Goal: Transaction & Acquisition: Purchase product/service

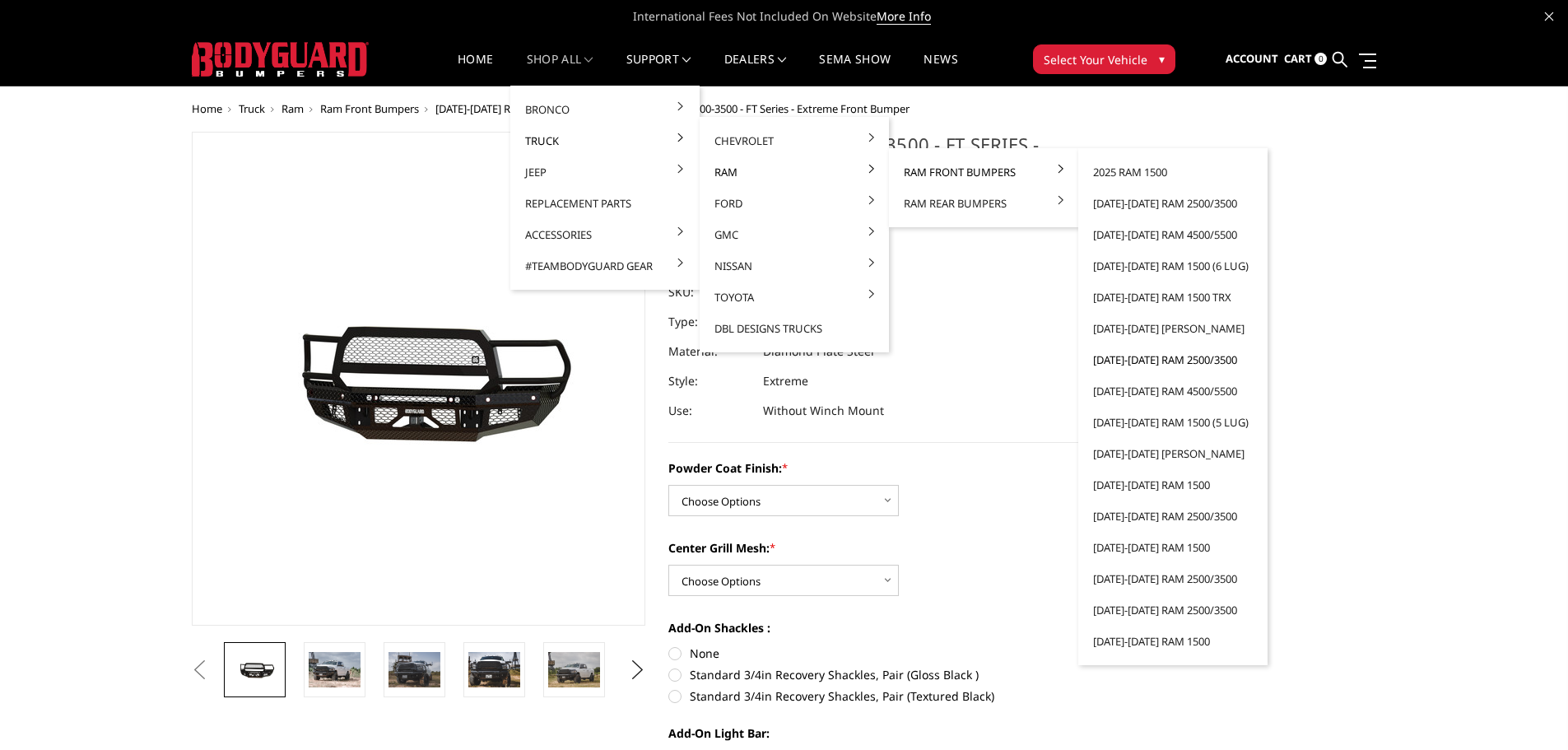
click at [1152, 365] on link "[DATE]-[DATE] Ram 2500/3500" at bounding box center [1173, 359] width 176 height 32
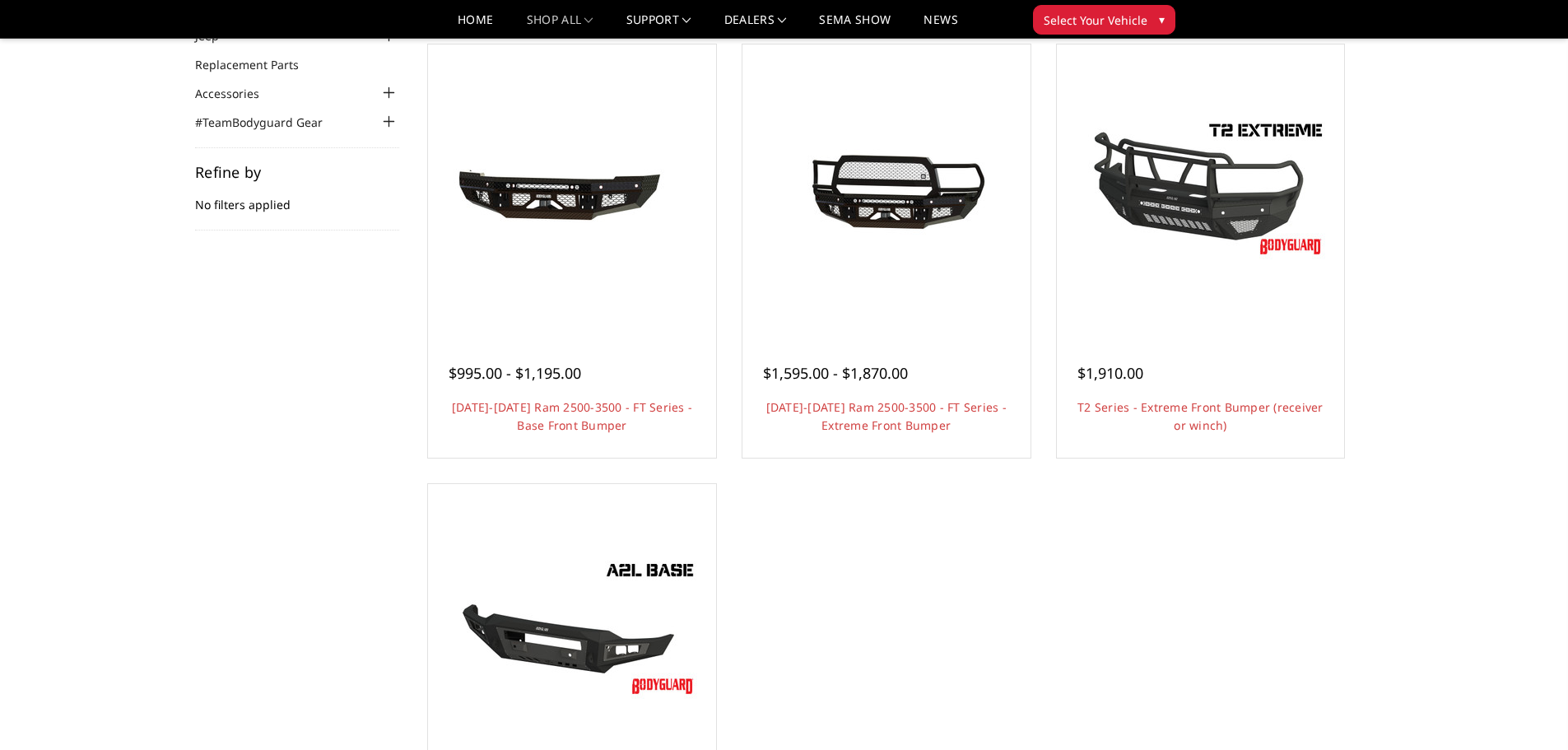
scroll to position [164, 0]
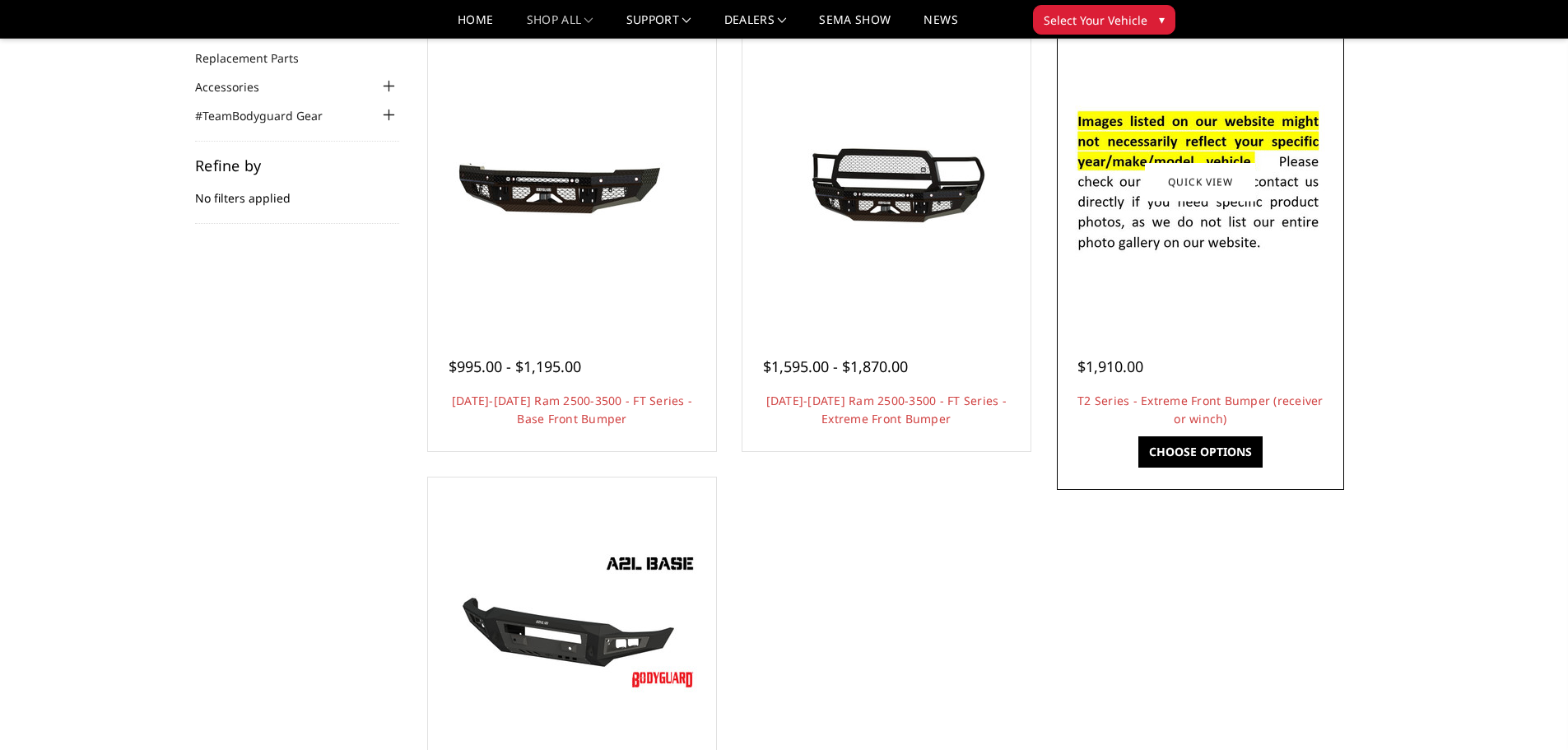
click at [1264, 303] on div at bounding box center [1200, 182] width 280 height 280
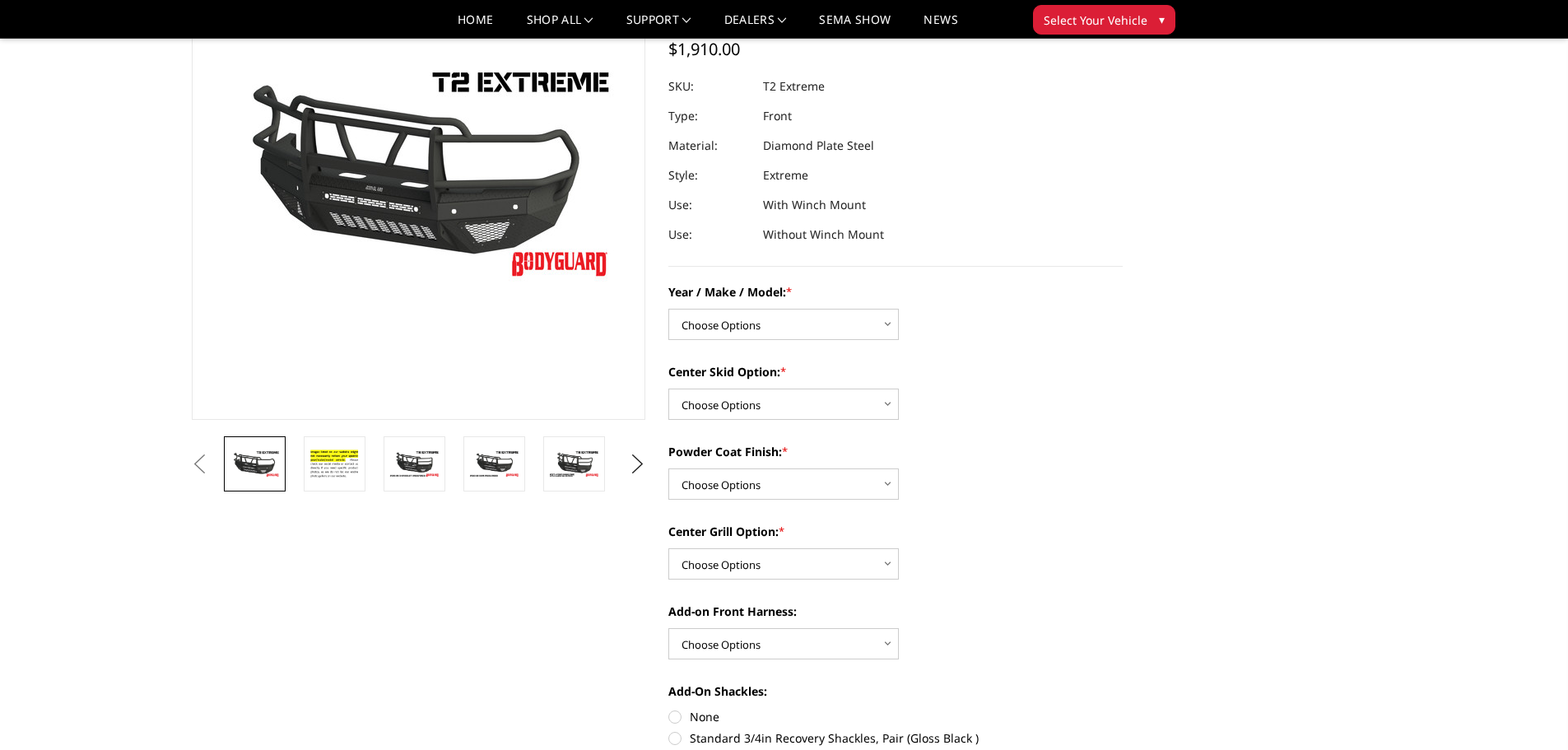
scroll to position [164, 0]
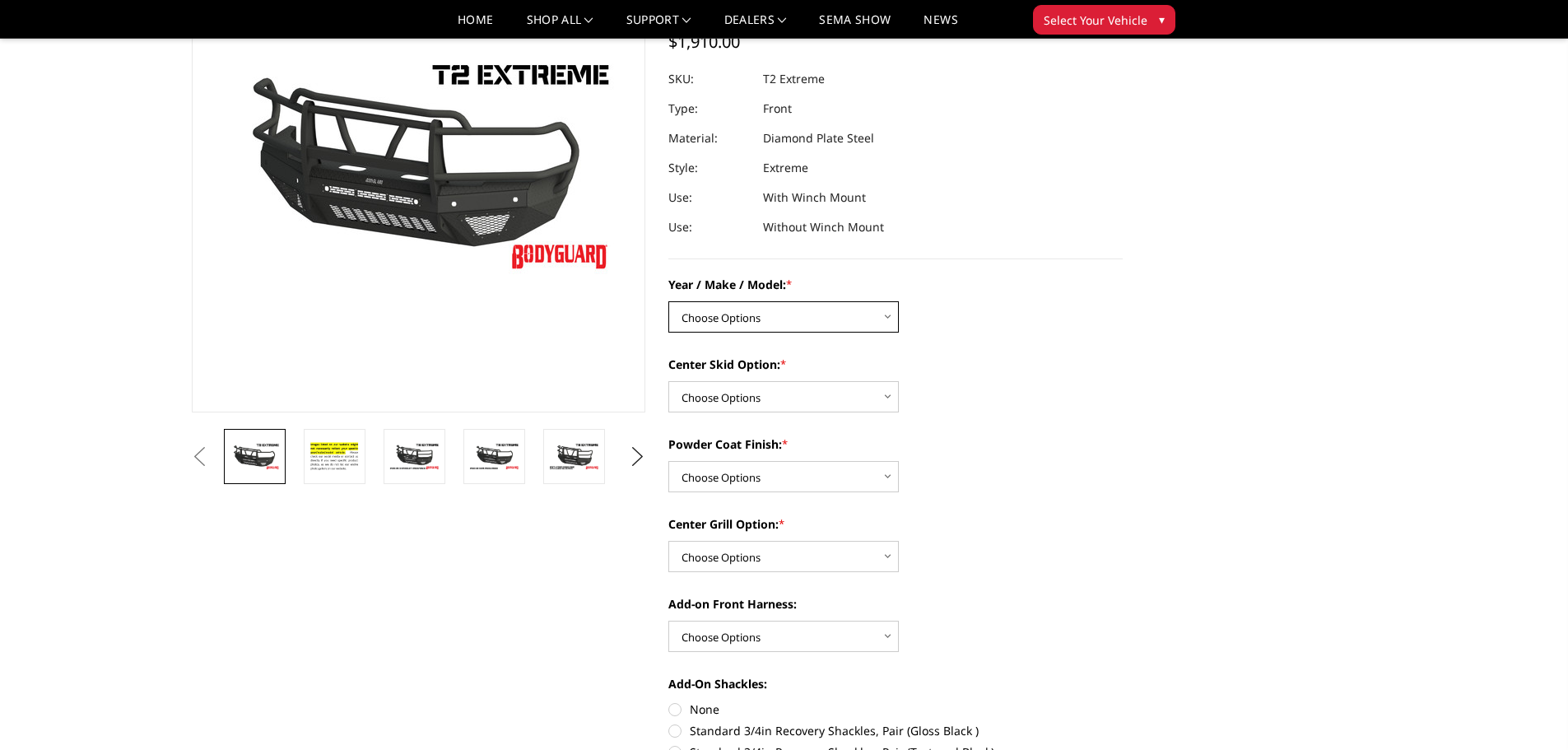
click at [883, 314] on select "Choose Options Chevrolet 19-21 1500 Chevrolet 15-19 2500 / 3500 Chevrolet 20-23…" at bounding box center [783, 316] width 230 height 32
select select "1445"
click at [668, 301] on select "Choose Options Chevrolet 19-21 1500 Chevrolet 15-19 2500 / 3500 Chevrolet 20-23…" at bounding box center [783, 316] width 230 height 32
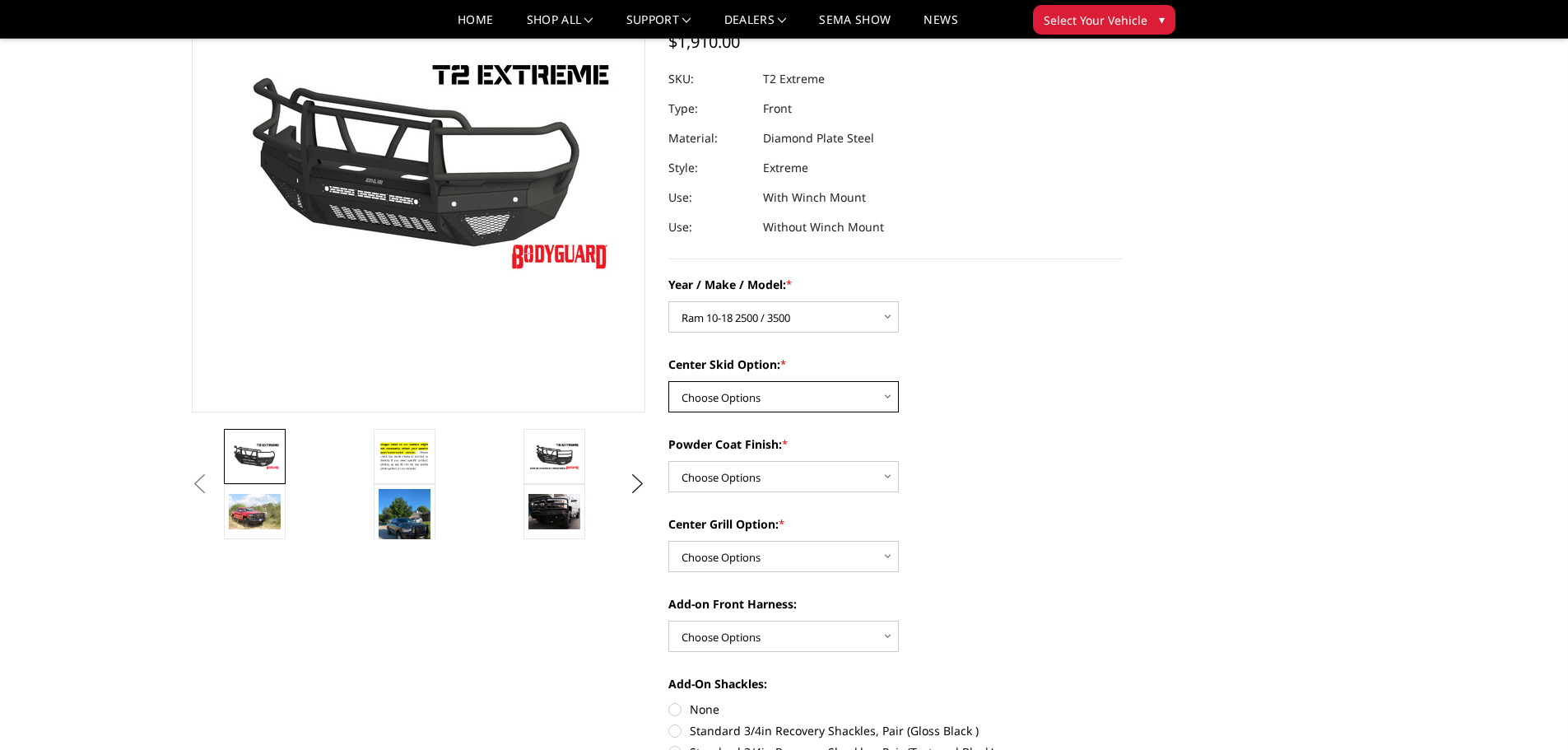
click at [878, 393] on select "Choose Options Standard center skid plate (included) Receiver tube Winch mount …" at bounding box center [783, 396] width 230 height 32
select select "626"
click at [668, 381] on select "Choose Options Standard center skid plate (included) Receiver tube Winch mount …" at bounding box center [783, 396] width 230 height 32
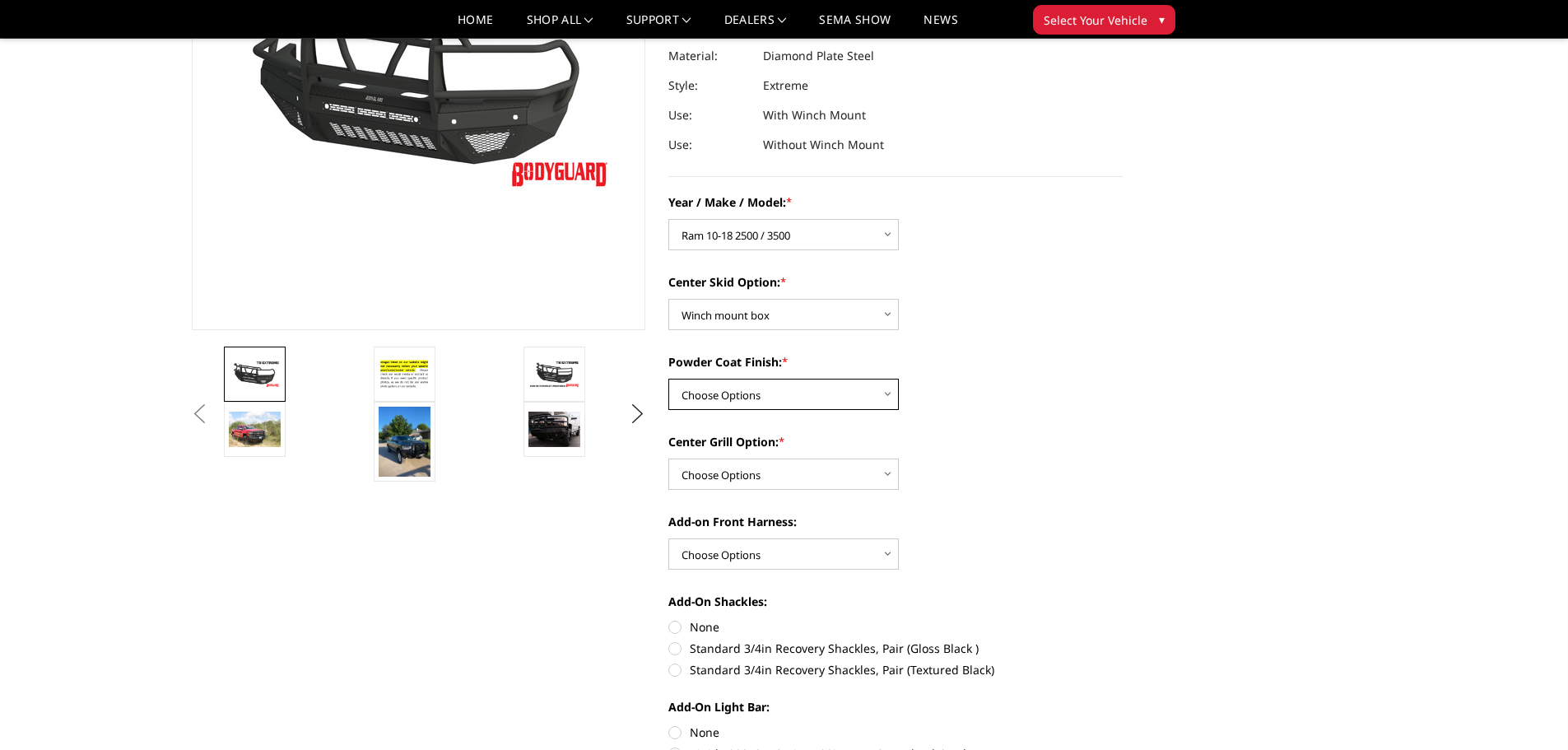
click at [880, 396] on select "Choose Options Bare metal Gloss Black Powder Coat Texture Black Powder Coat" at bounding box center [783, 395] width 230 height 32
select select "665"
click at [668, 379] on select "Choose Options Bare metal Gloss Black Powder Coat Texture Black Powder Coat" at bounding box center [783, 395] width 230 height 32
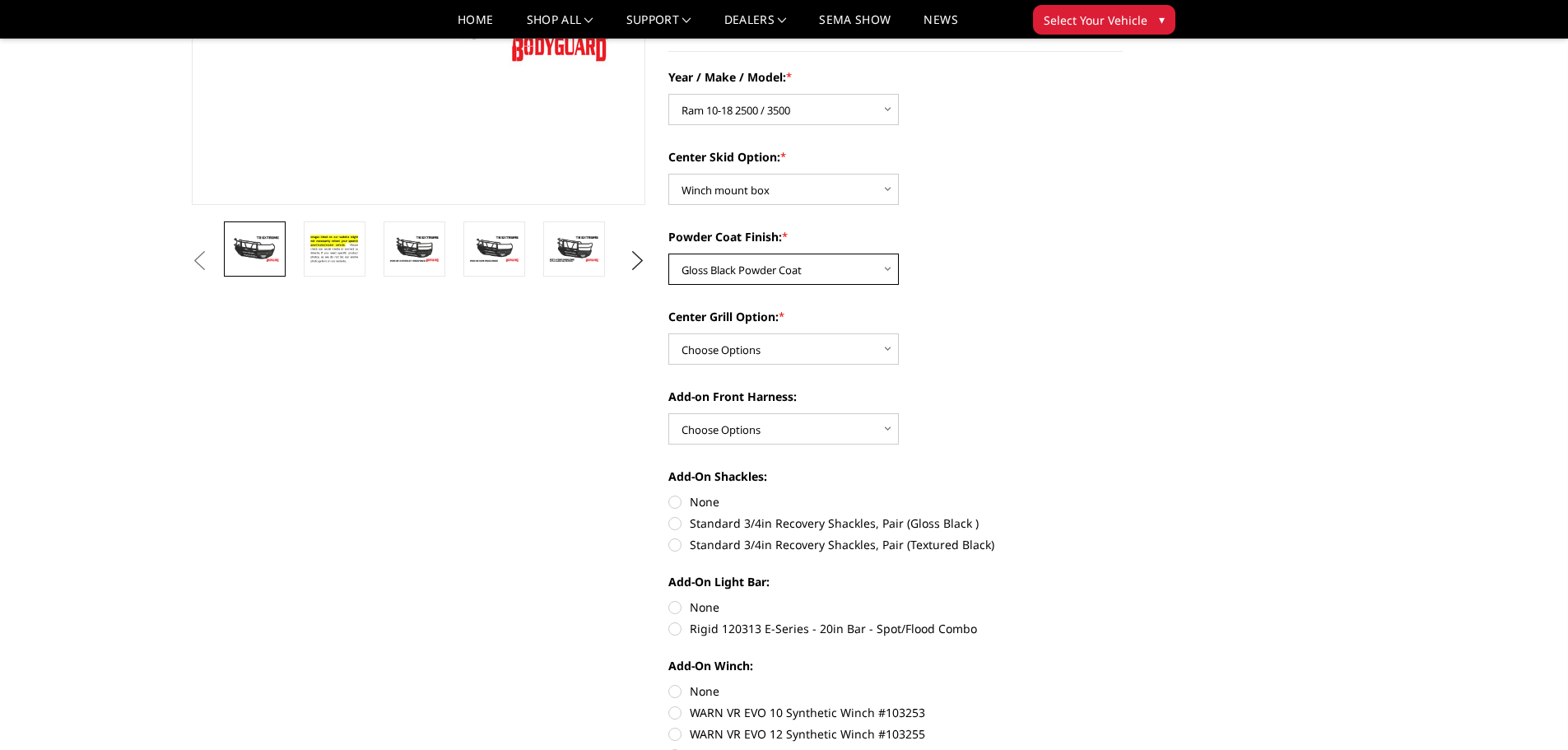
scroll to position [412, 0]
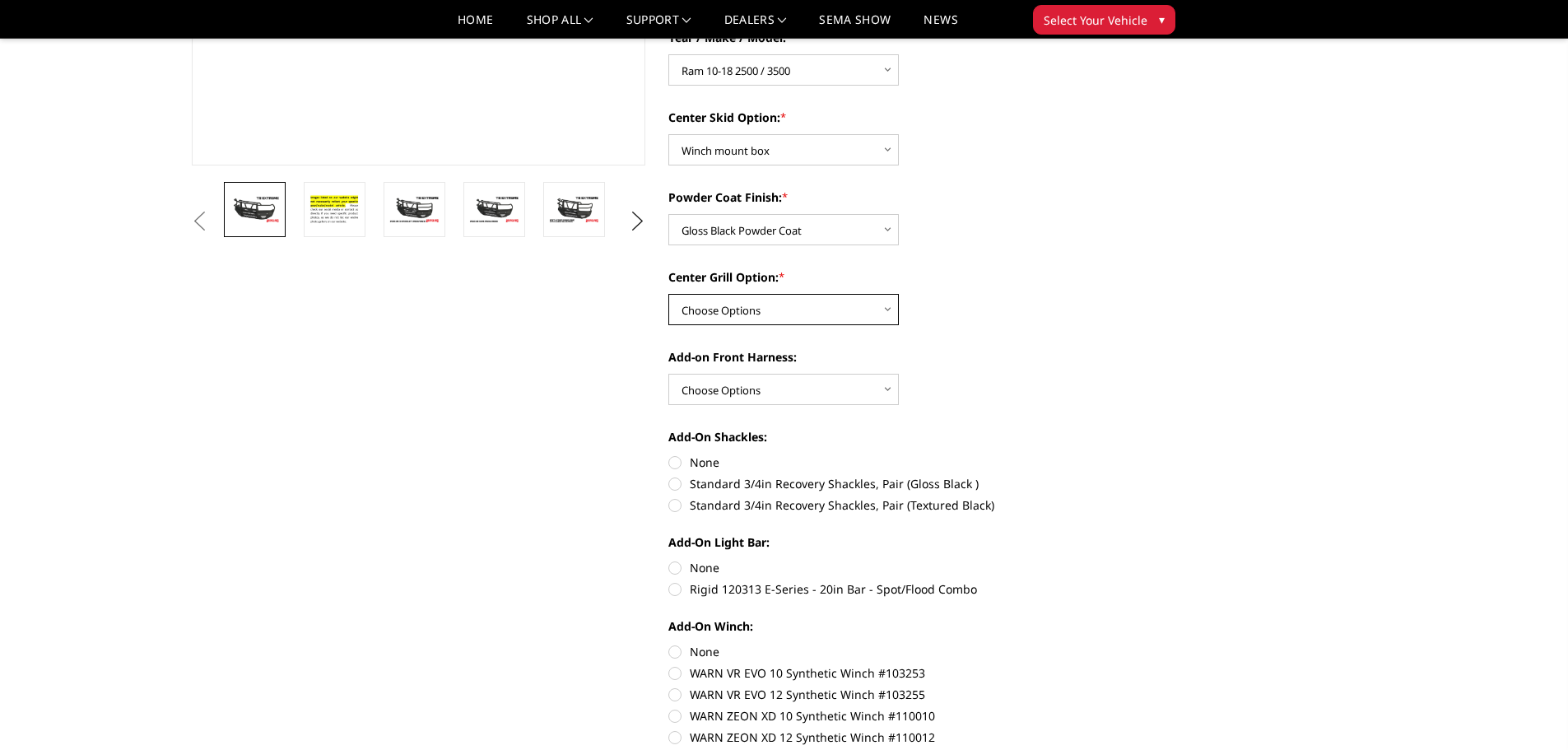
click at [877, 308] on select "Choose Options Add expanded metal in center grill Decline this option" at bounding box center [783, 310] width 230 height 32
select select "1081"
click at [668, 294] on select "Choose Options Add expanded metal in center grill Decline this option" at bounding box center [783, 310] width 230 height 32
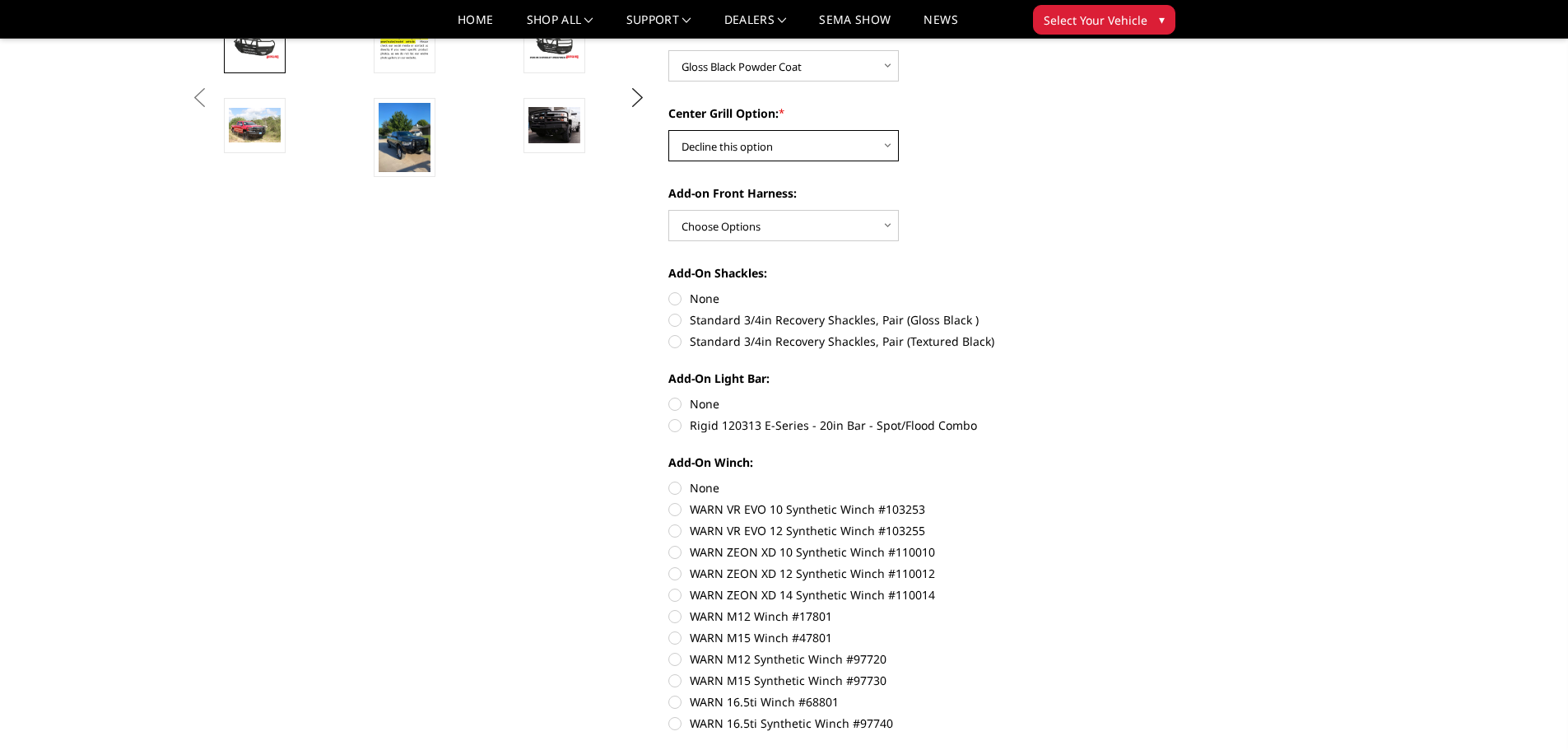
scroll to position [576, 0]
click at [707, 299] on label "None" at bounding box center [896, 298] width 455 height 17
click at [669, 289] on input "None" at bounding box center [668, 289] width 1 height 1
radio input "true"
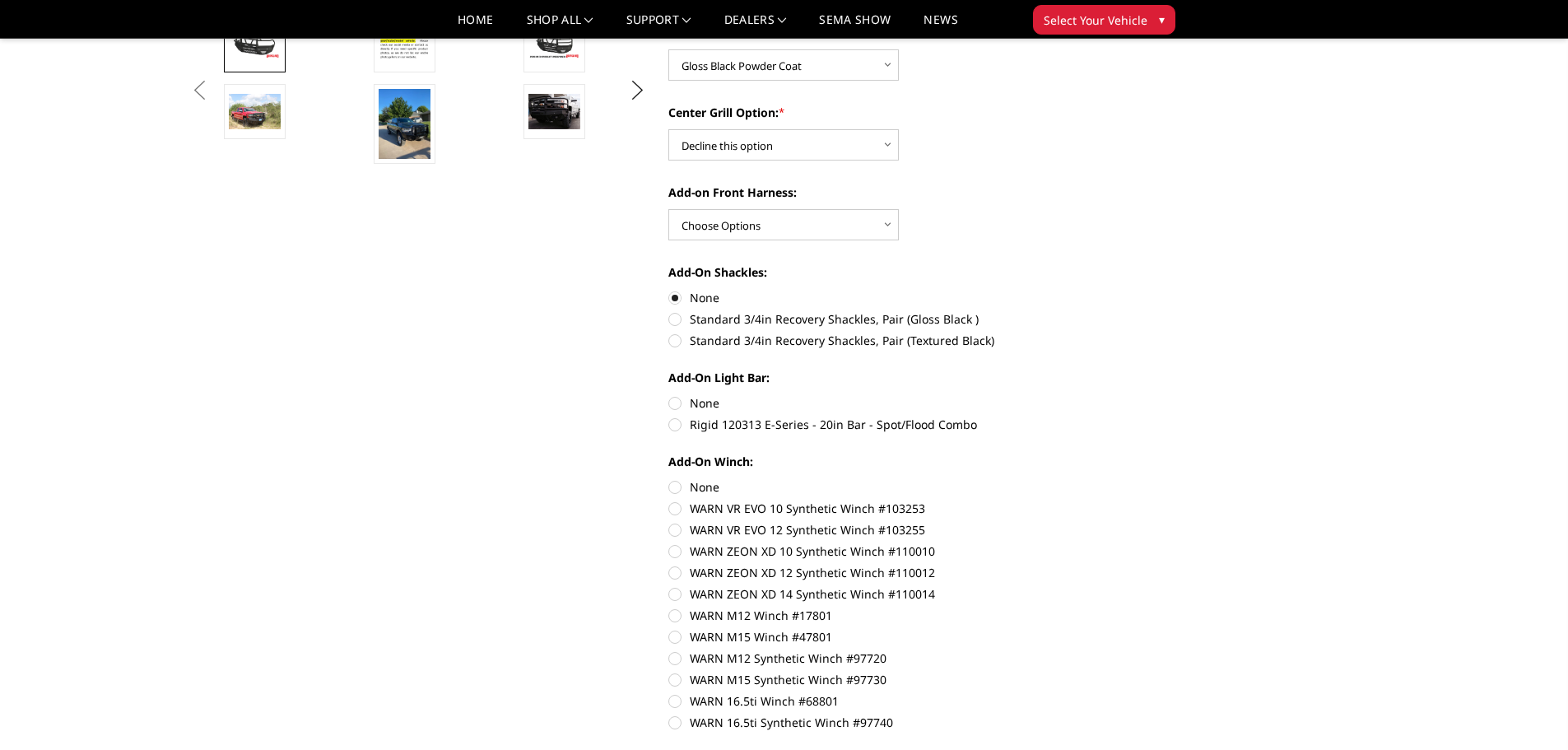
click at [708, 404] on label "None" at bounding box center [896, 403] width 455 height 17
click at [669, 396] on input "None" at bounding box center [668, 395] width 1 height 1
radio input "true"
click at [706, 481] on label "None" at bounding box center [896, 487] width 455 height 17
click at [669, 480] on input "None" at bounding box center [668, 479] width 1 height 1
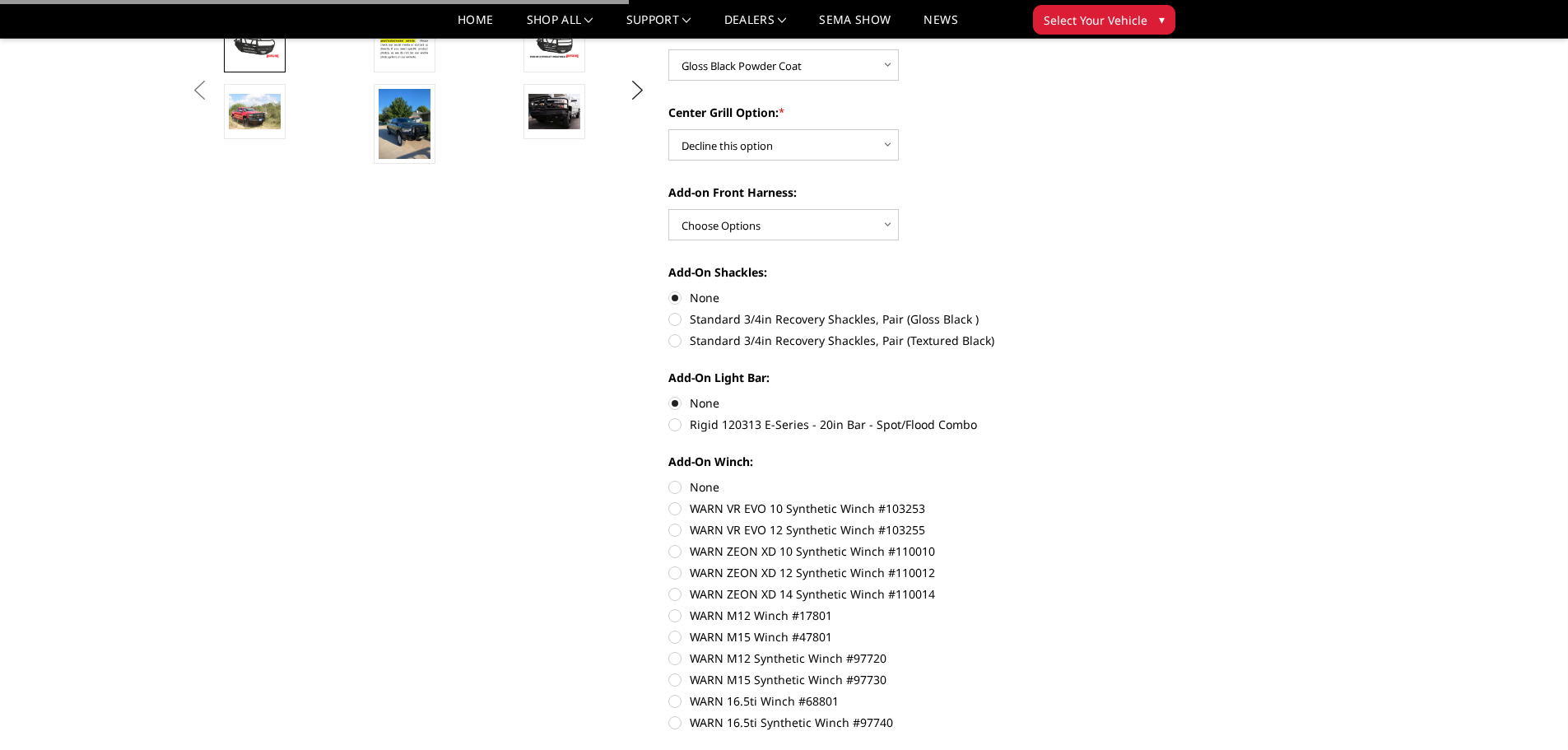
radio input "true"
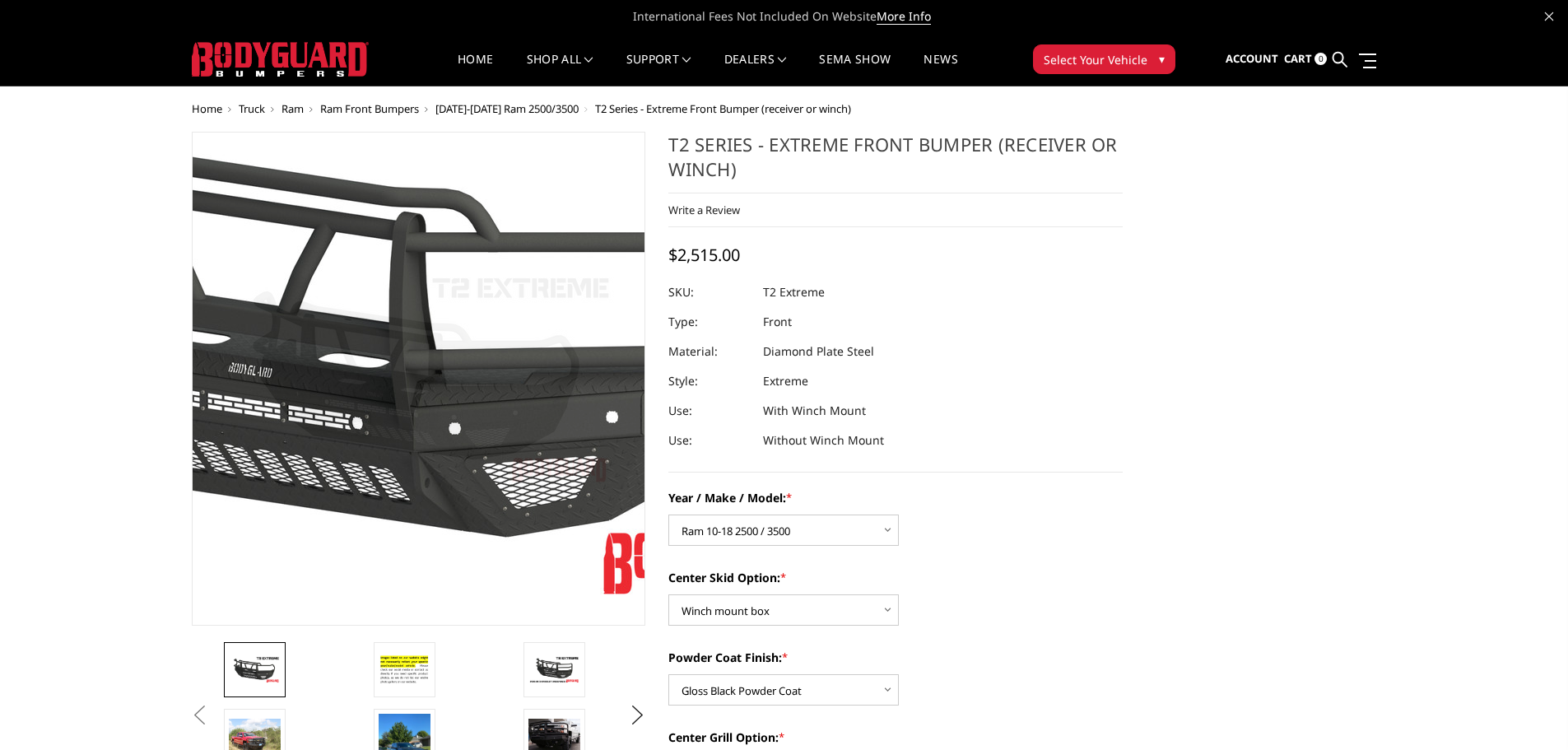
scroll to position [164, 0]
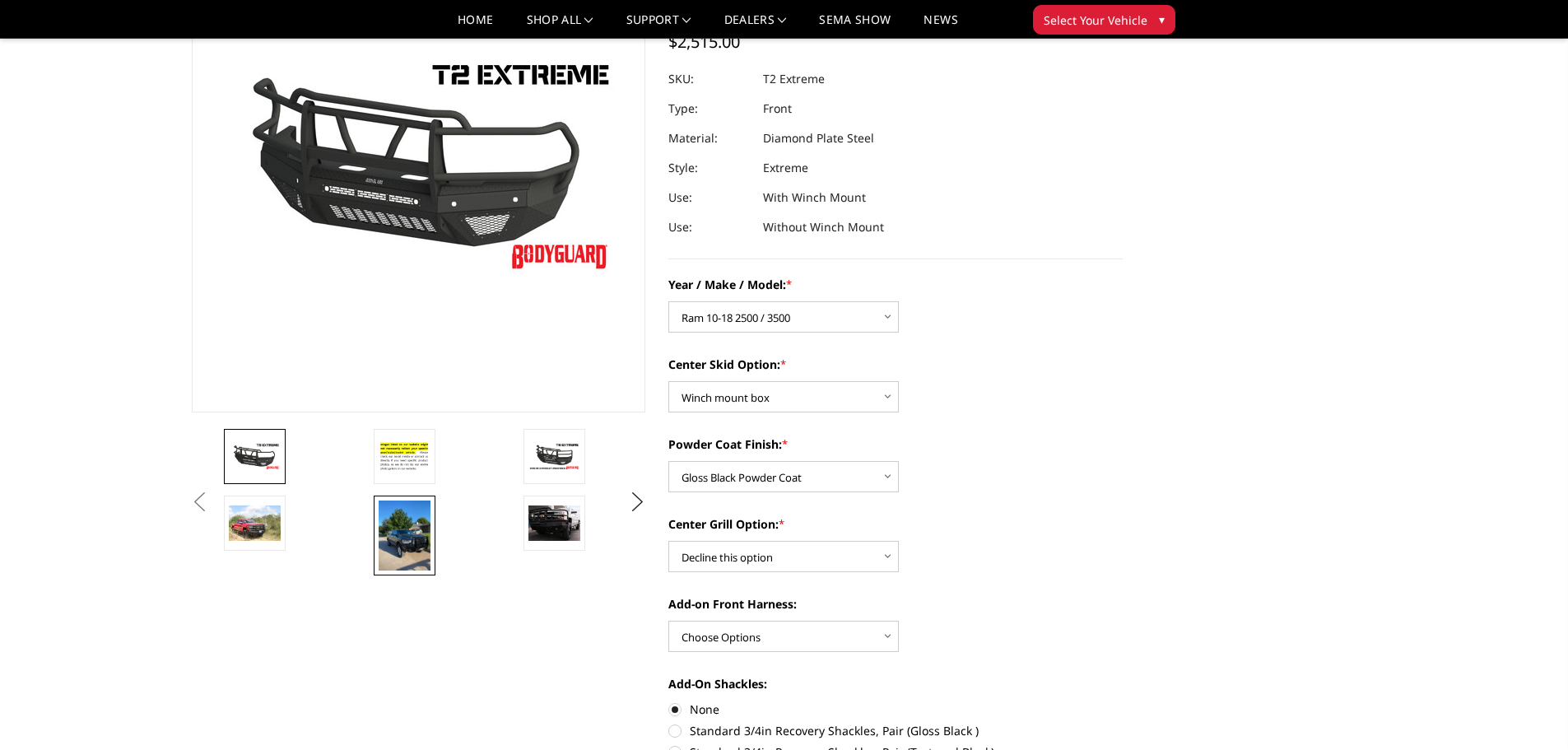
click at [402, 557] on img at bounding box center [405, 535] width 52 height 70
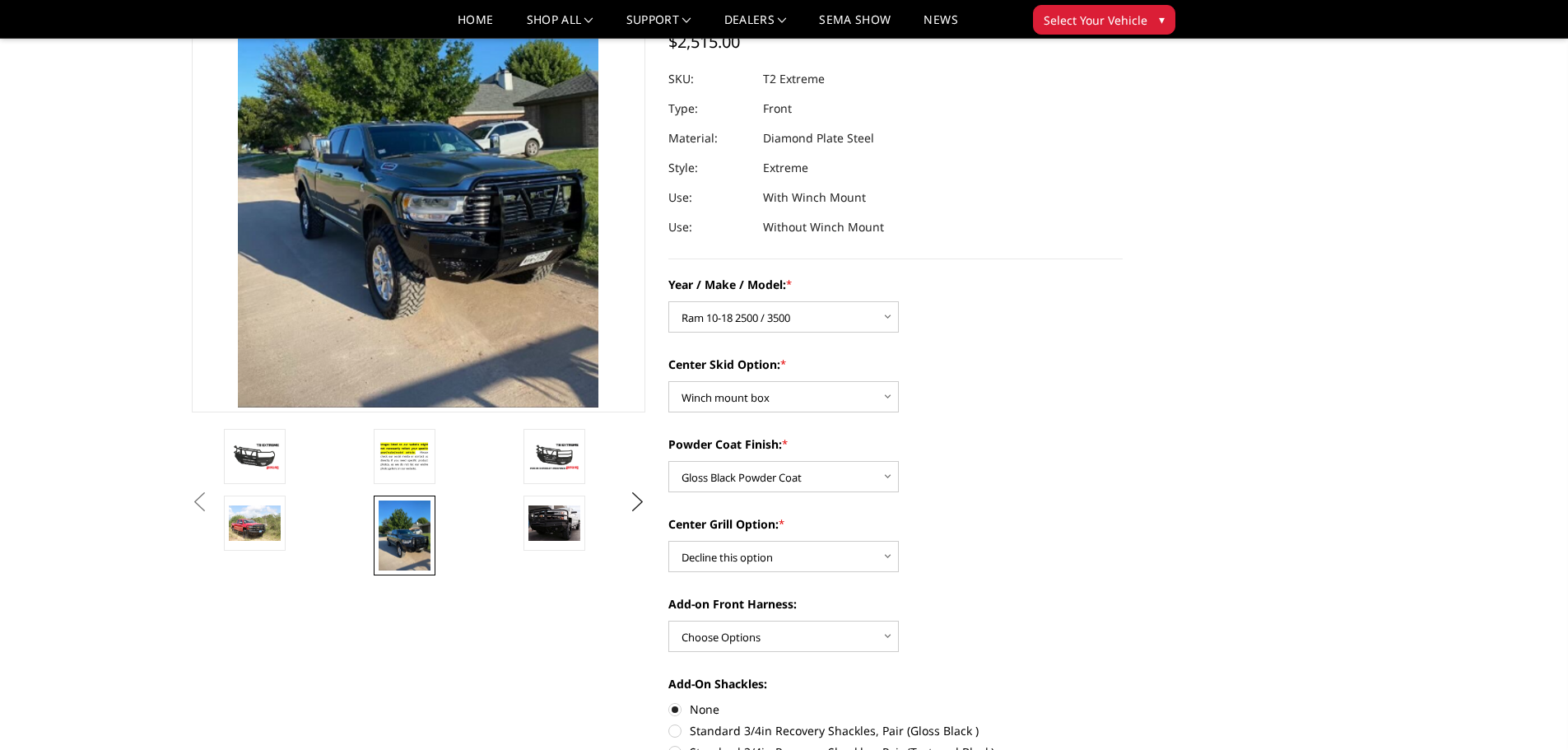
scroll to position [38, 0]
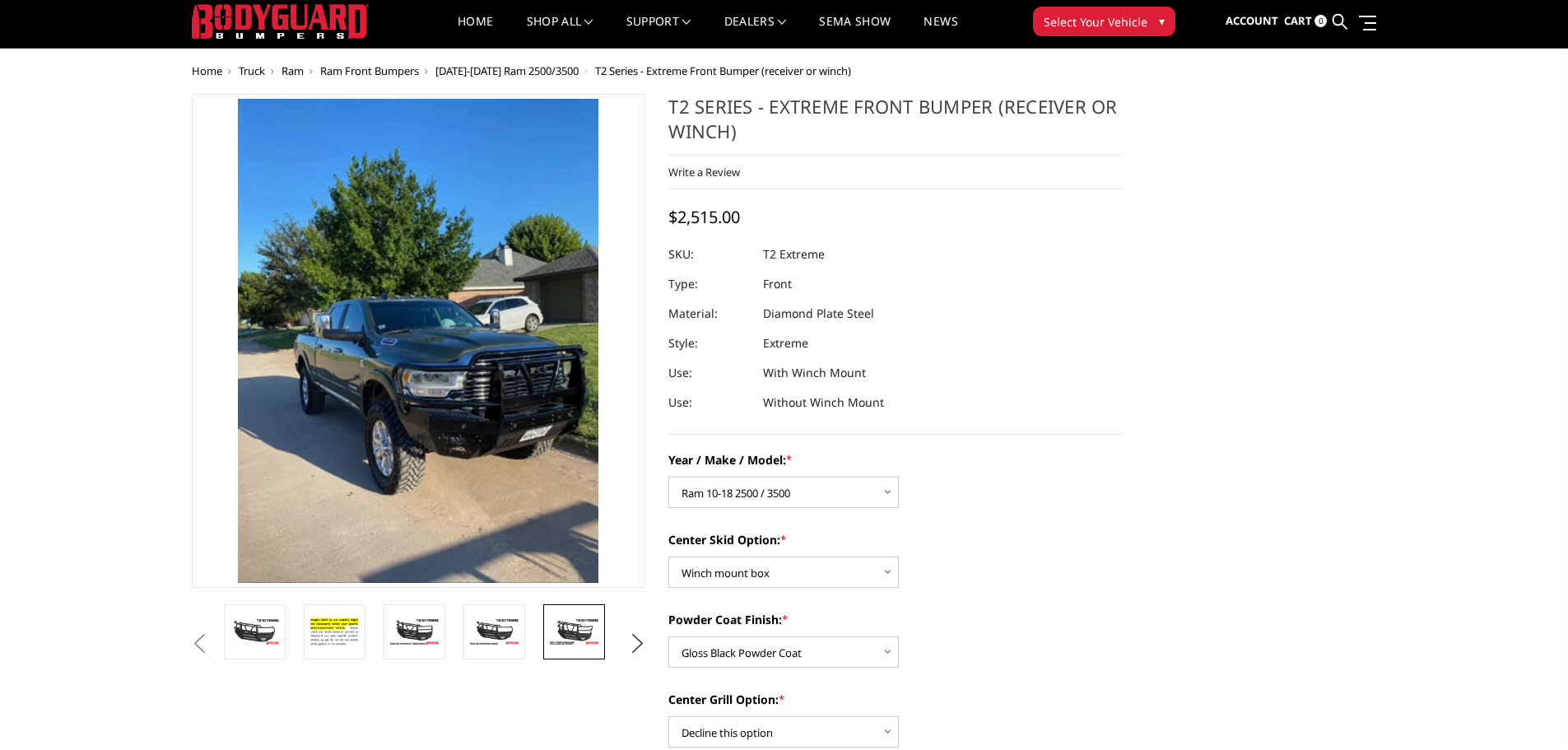
click at [573, 634] on img at bounding box center [574, 632] width 52 height 29
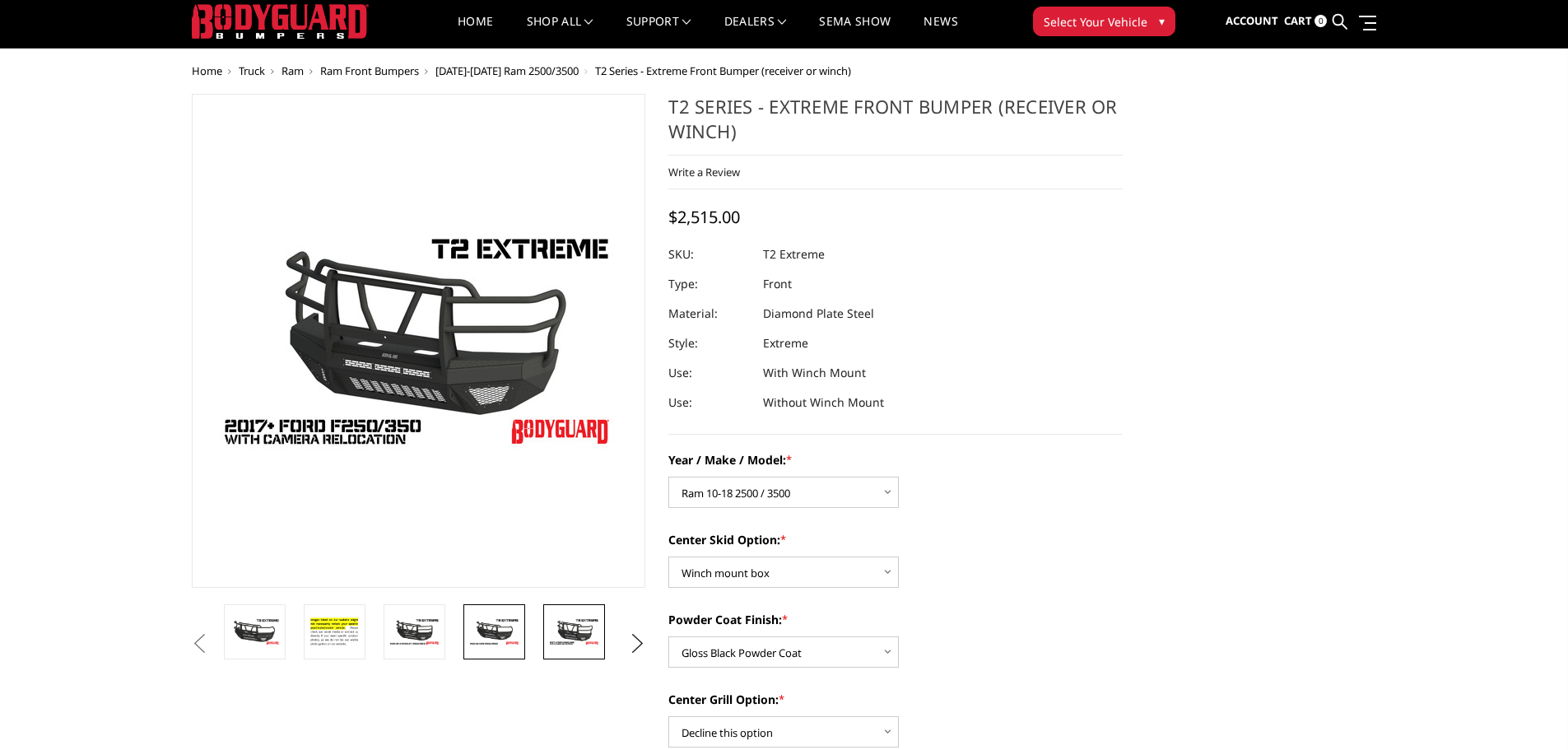
click at [521, 630] on link at bounding box center [494, 632] width 62 height 55
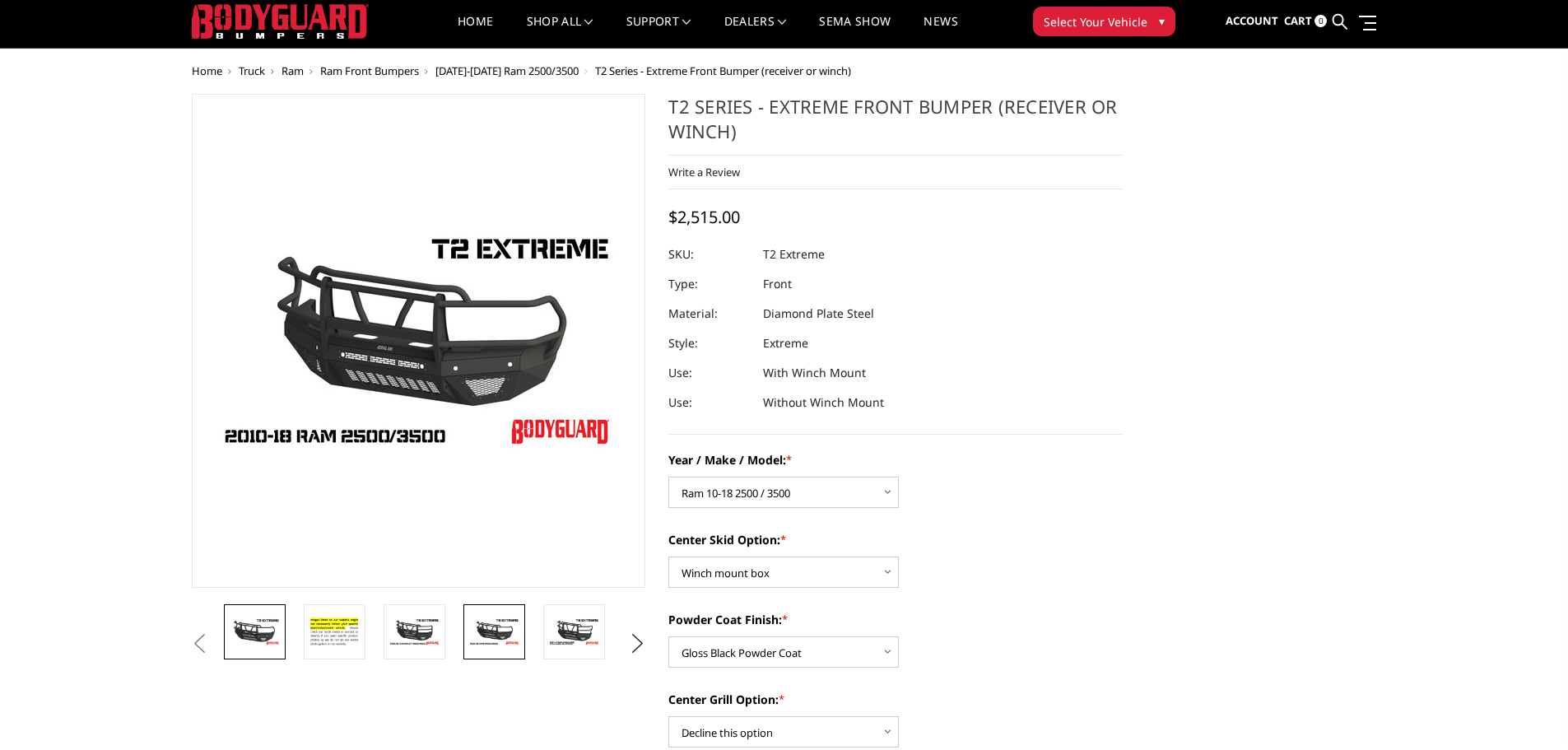
click at [257, 628] on img at bounding box center [255, 632] width 52 height 29
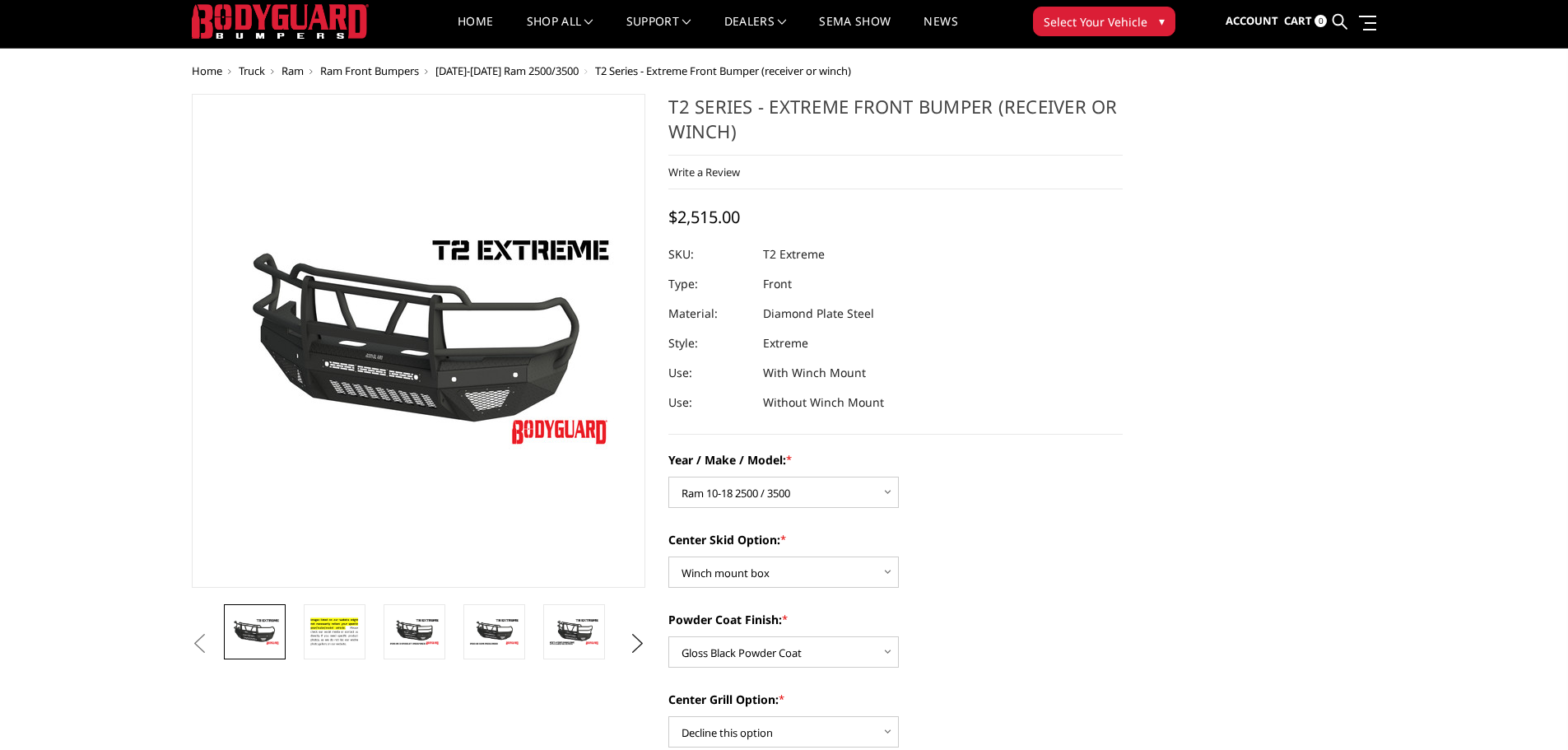
click at [197, 642] on button "Previous" at bounding box center [201, 644] width 25 height 25
click at [629, 641] on button "Next" at bounding box center [637, 644] width 25 height 25
click at [628, 641] on button "Next" at bounding box center [637, 644] width 25 height 25
click at [559, 641] on img at bounding box center [576, 637] width 52 height 56
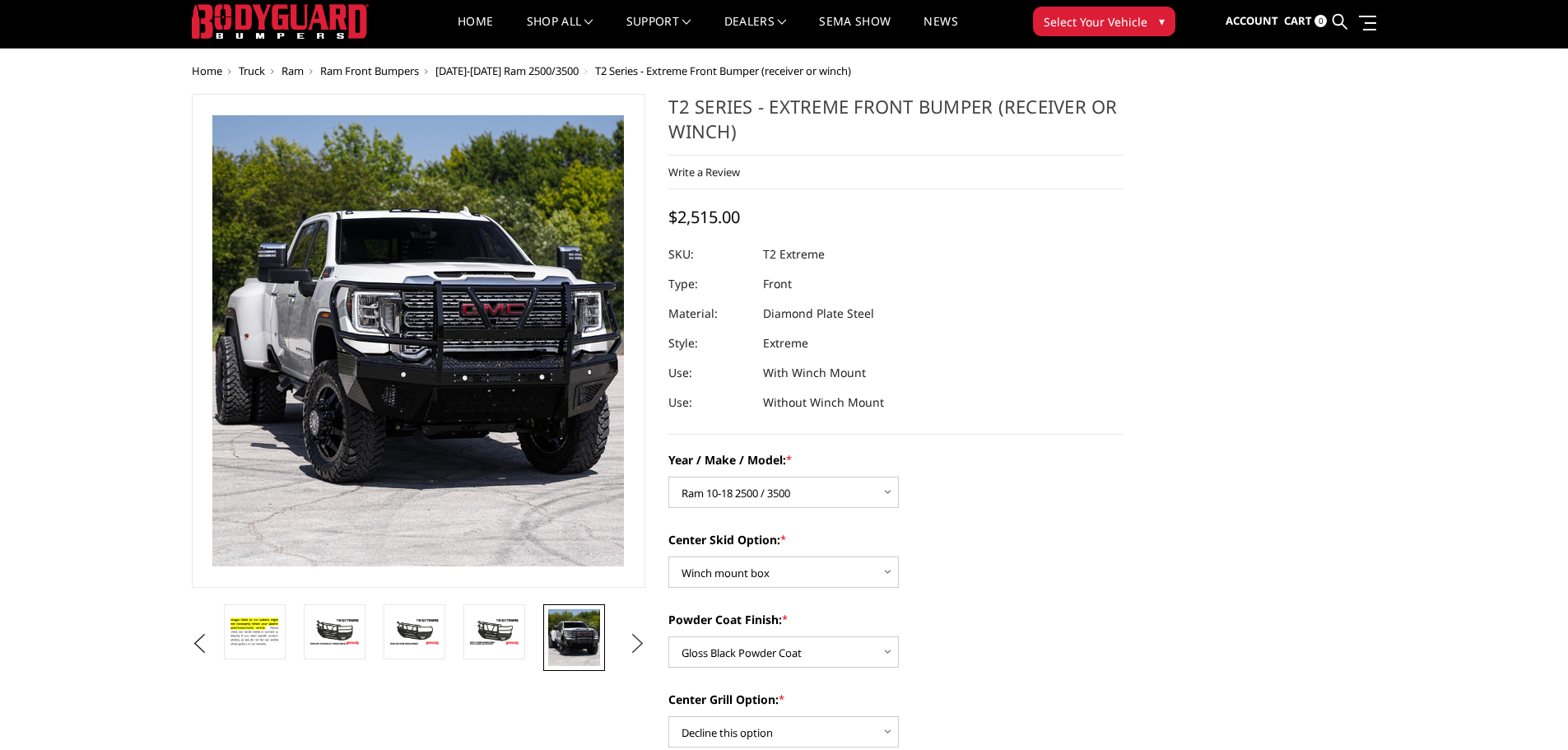
click at [644, 643] on button "Next" at bounding box center [637, 644] width 25 height 25
click at [568, 632] on img at bounding box center [574, 632] width 52 height 29
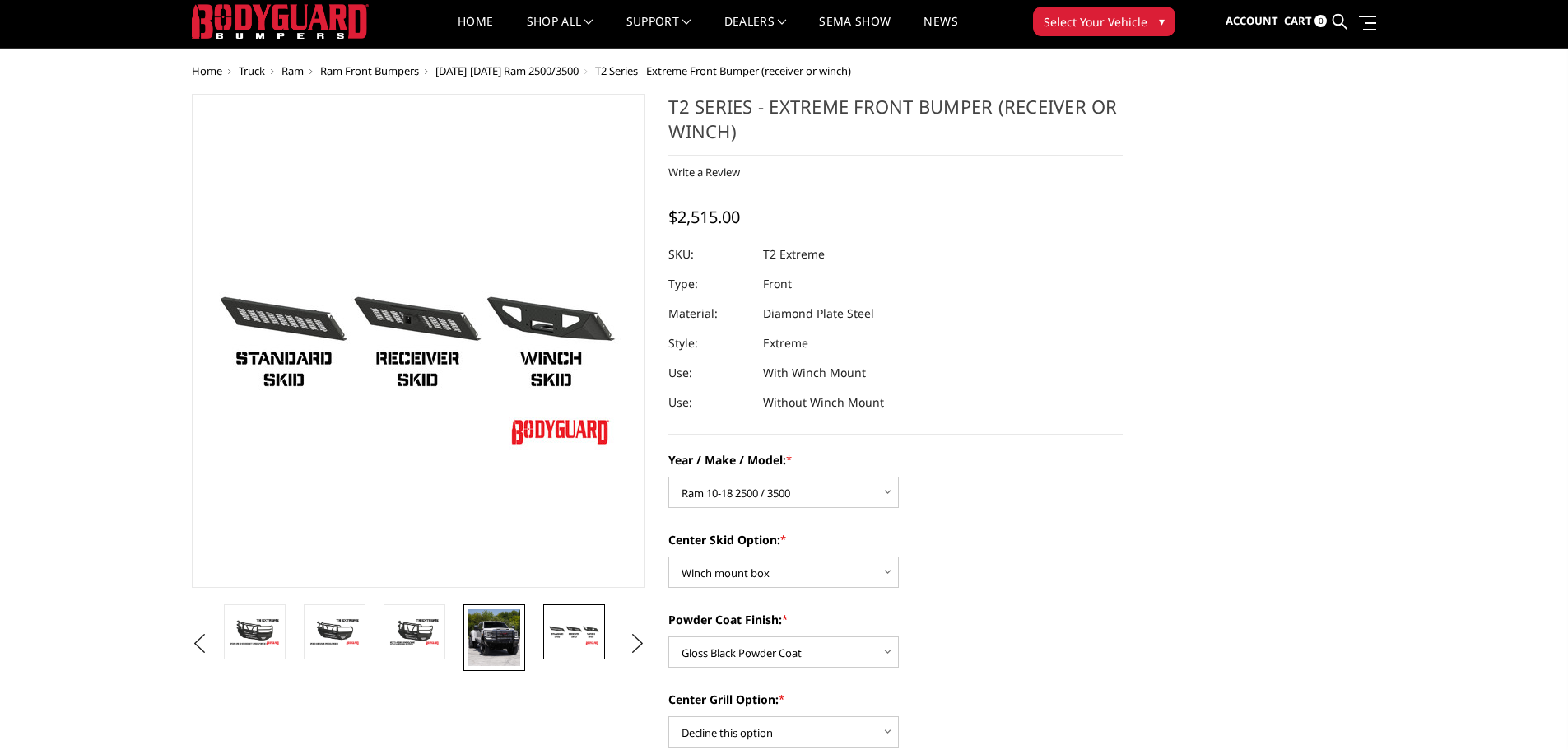
click at [509, 638] on img at bounding box center [494, 637] width 52 height 56
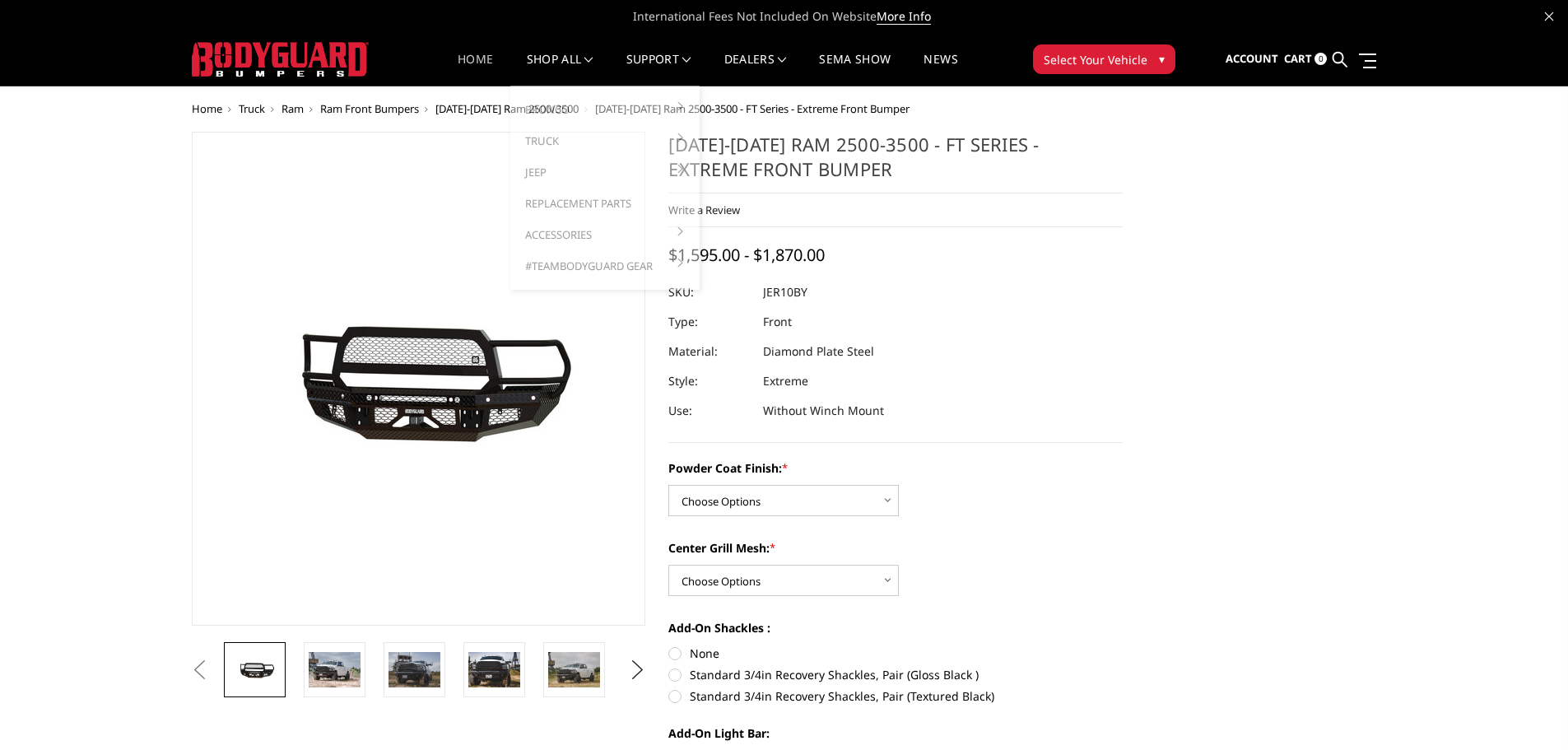
click at [478, 69] on link "Home" at bounding box center [475, 70] width 35 height 32
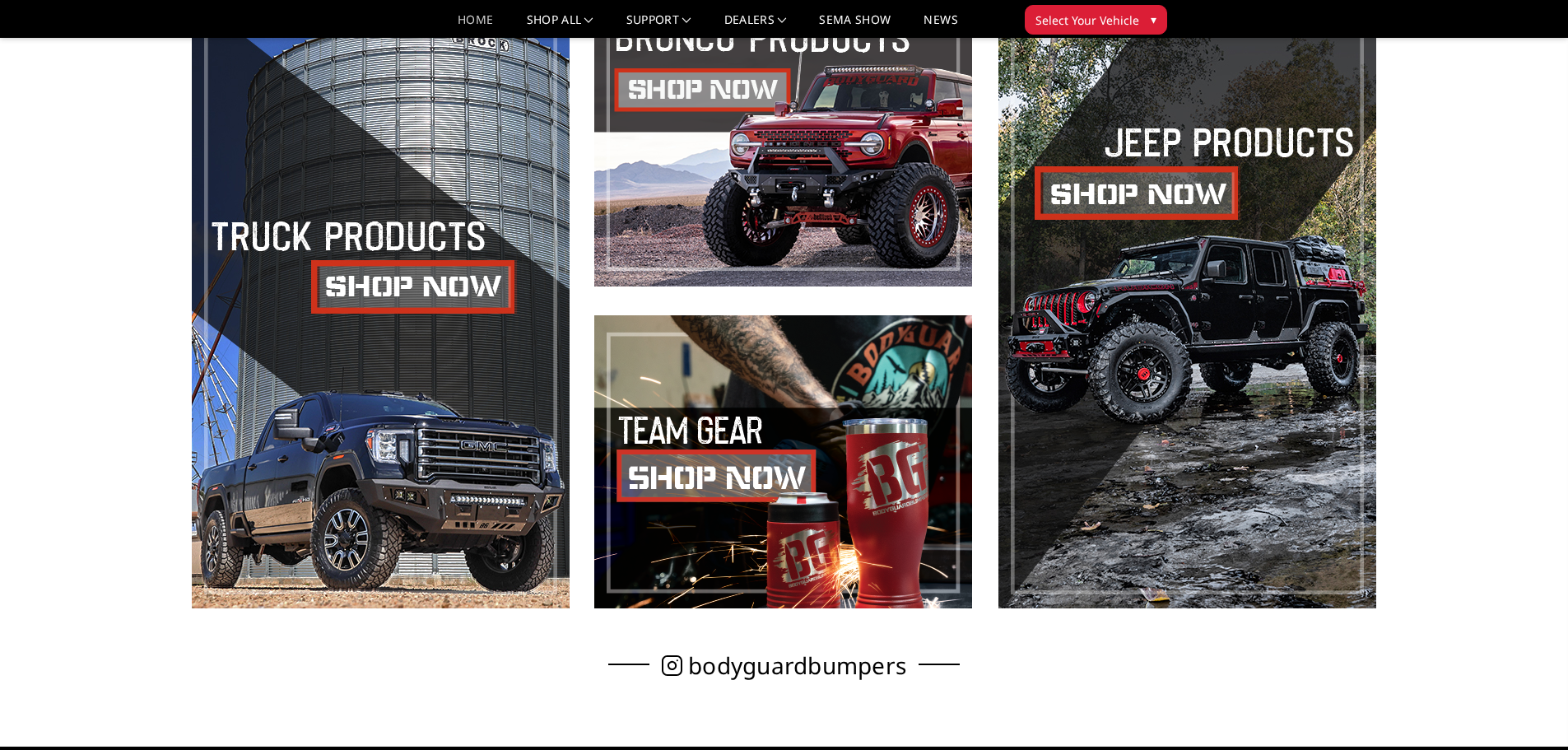
scroll to position [904, 0]
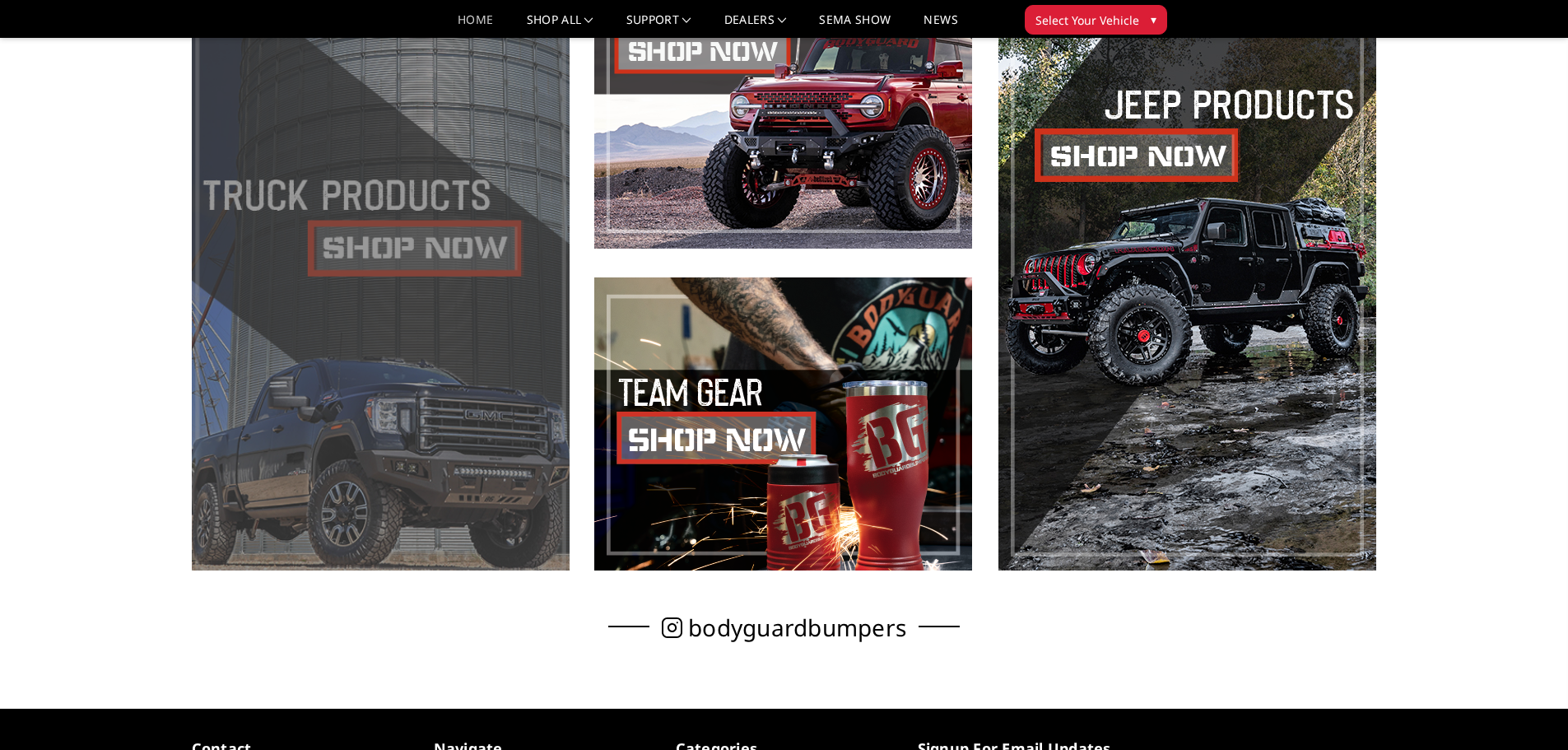
click at [432, 257] on span at bounding box center [381, 263] width 378 height 615
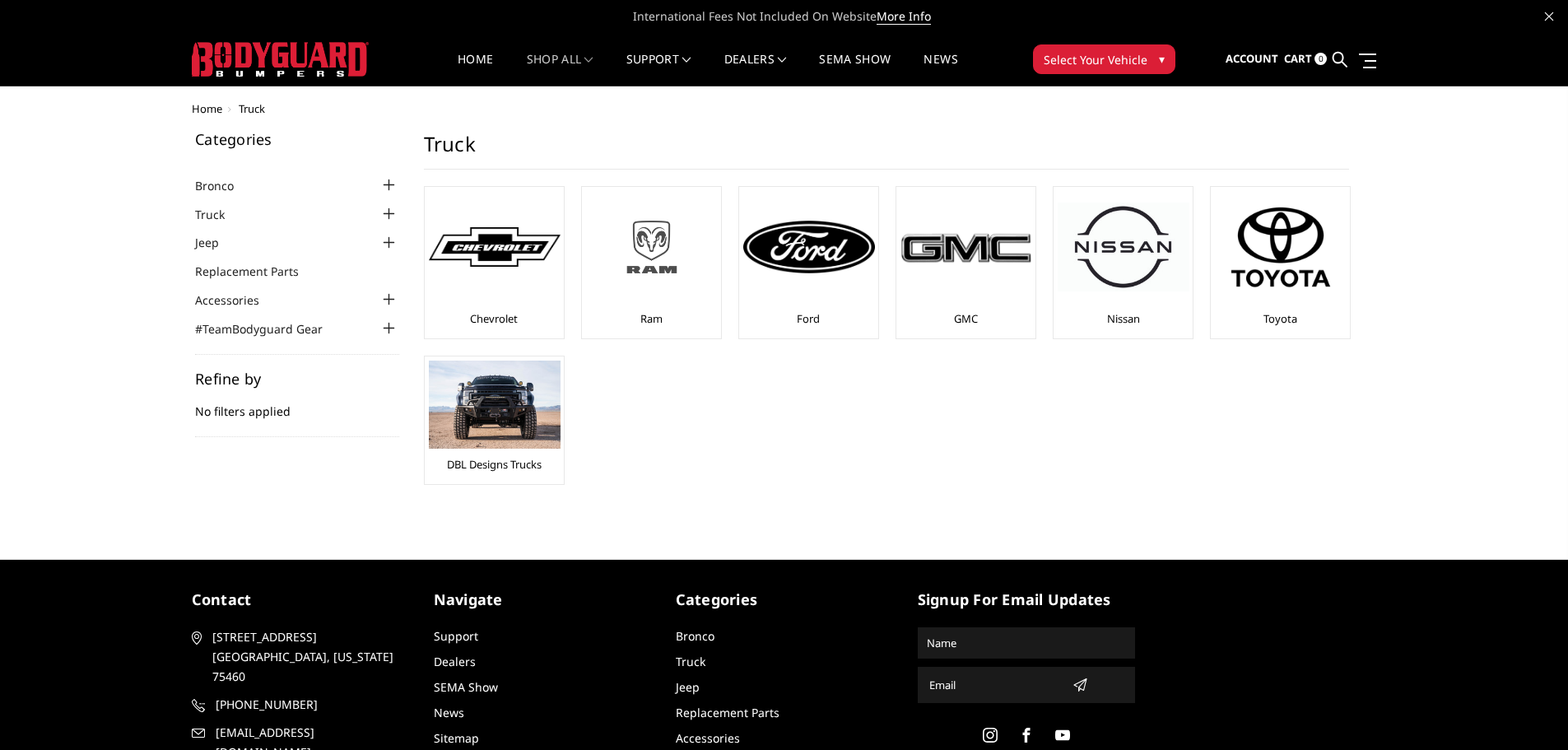
click at [674, 287] on div at bounding box center [652, 246] width 132 height 112
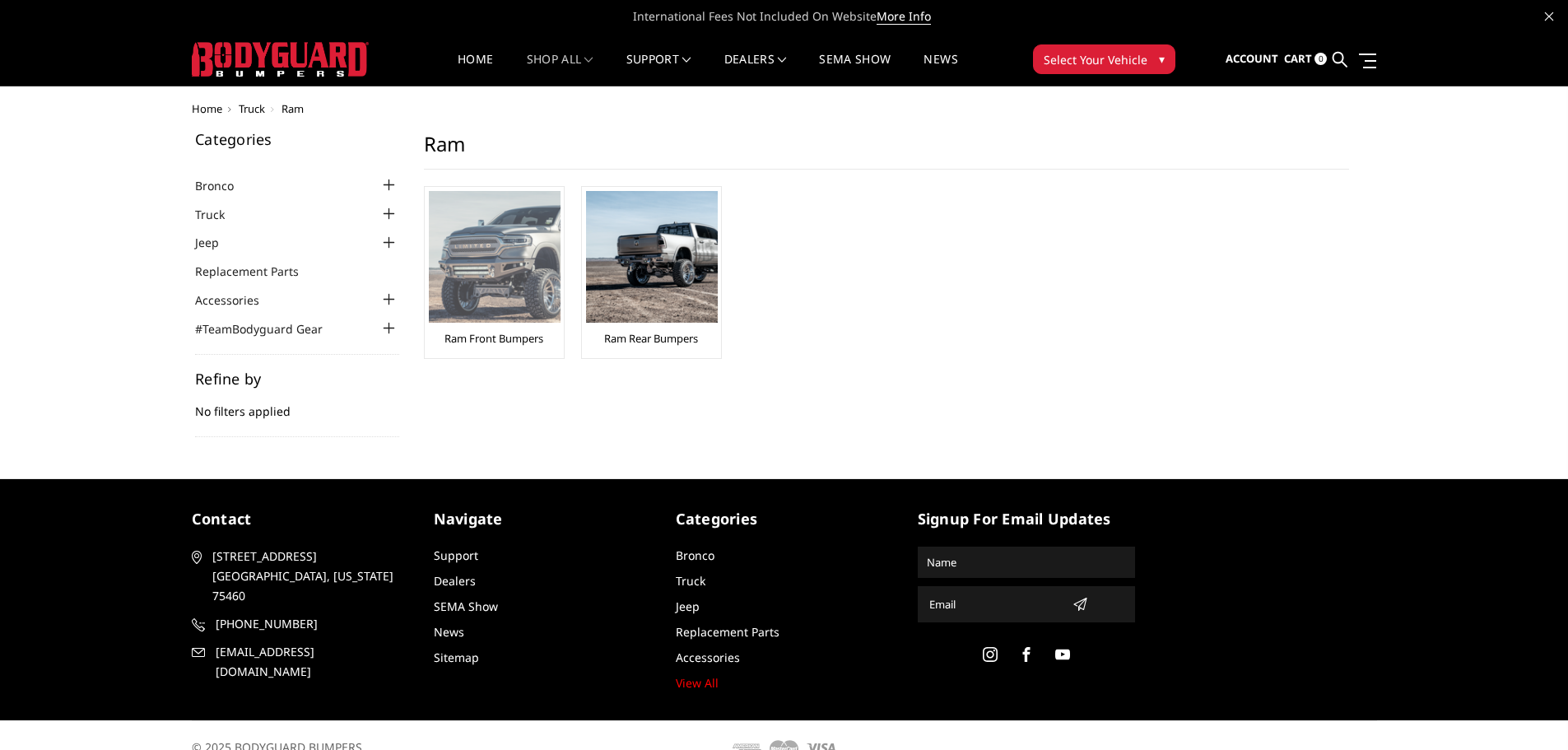
click at [518, 337] on link "Ram Front Bumpers" at bounding box center [493, 339] width 98 height 15
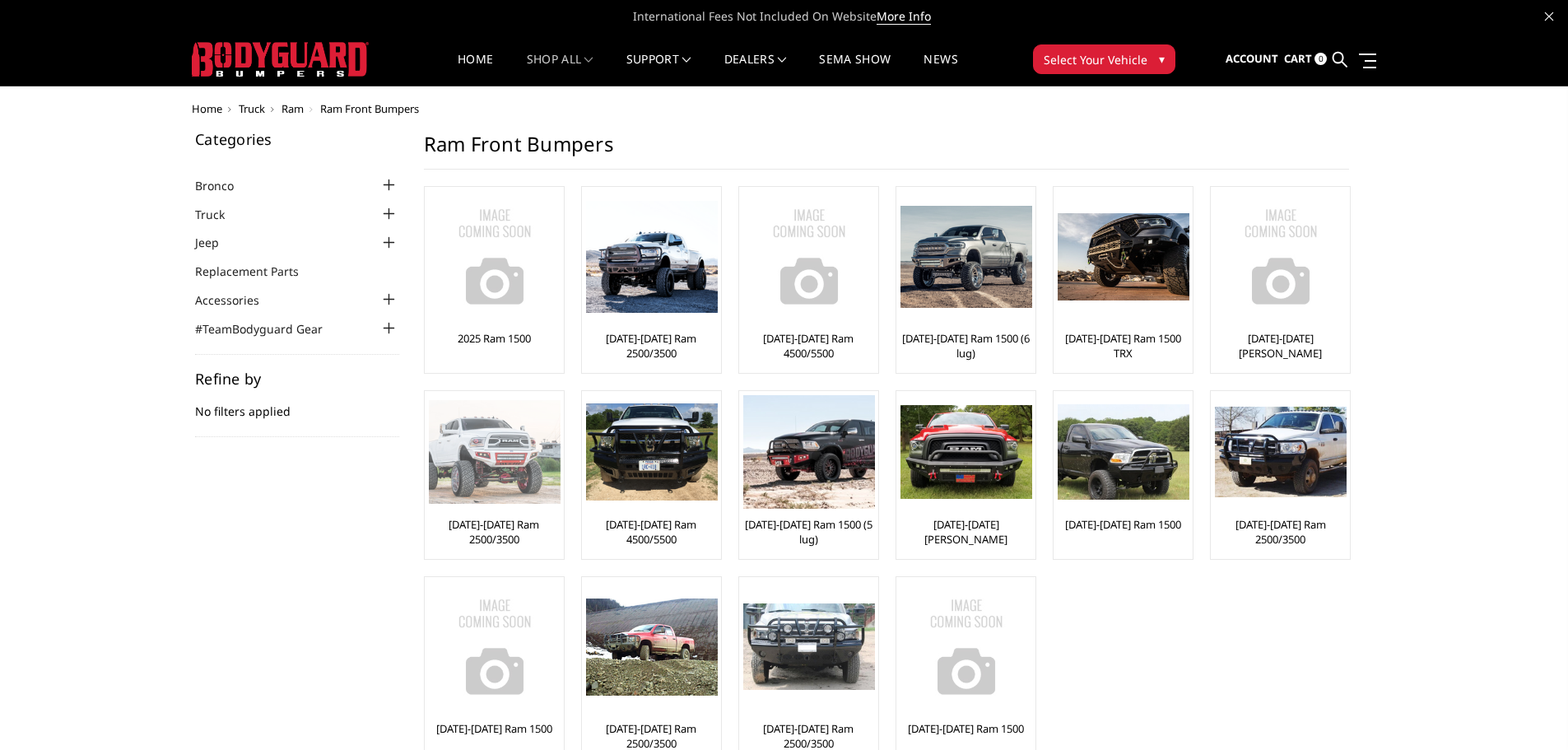
click at [522, 540] on link "[DATE]-[DATE] Ram 2500/3500" at bounding box center [494, 531] width 131 height 30
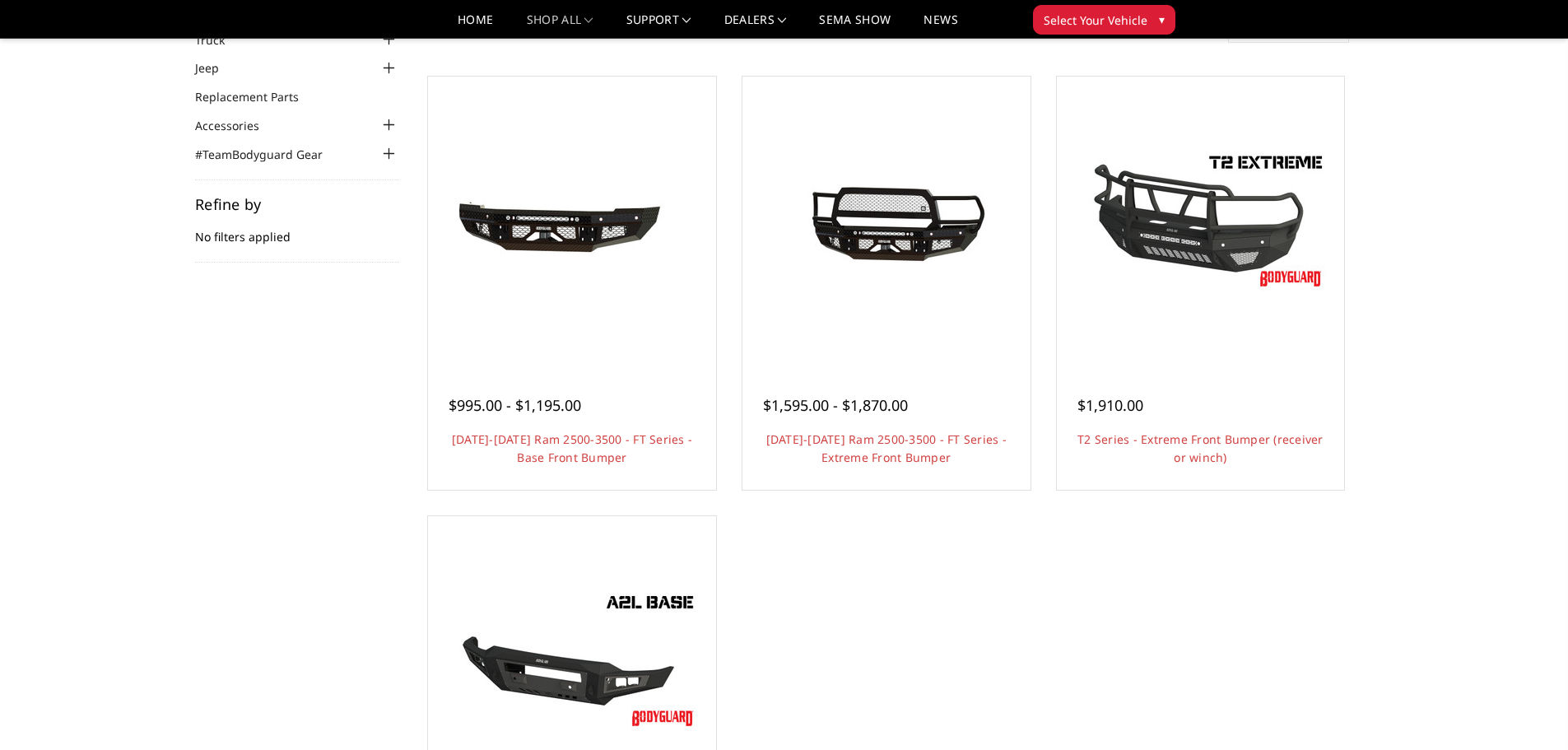
scroll to position [82, 0]
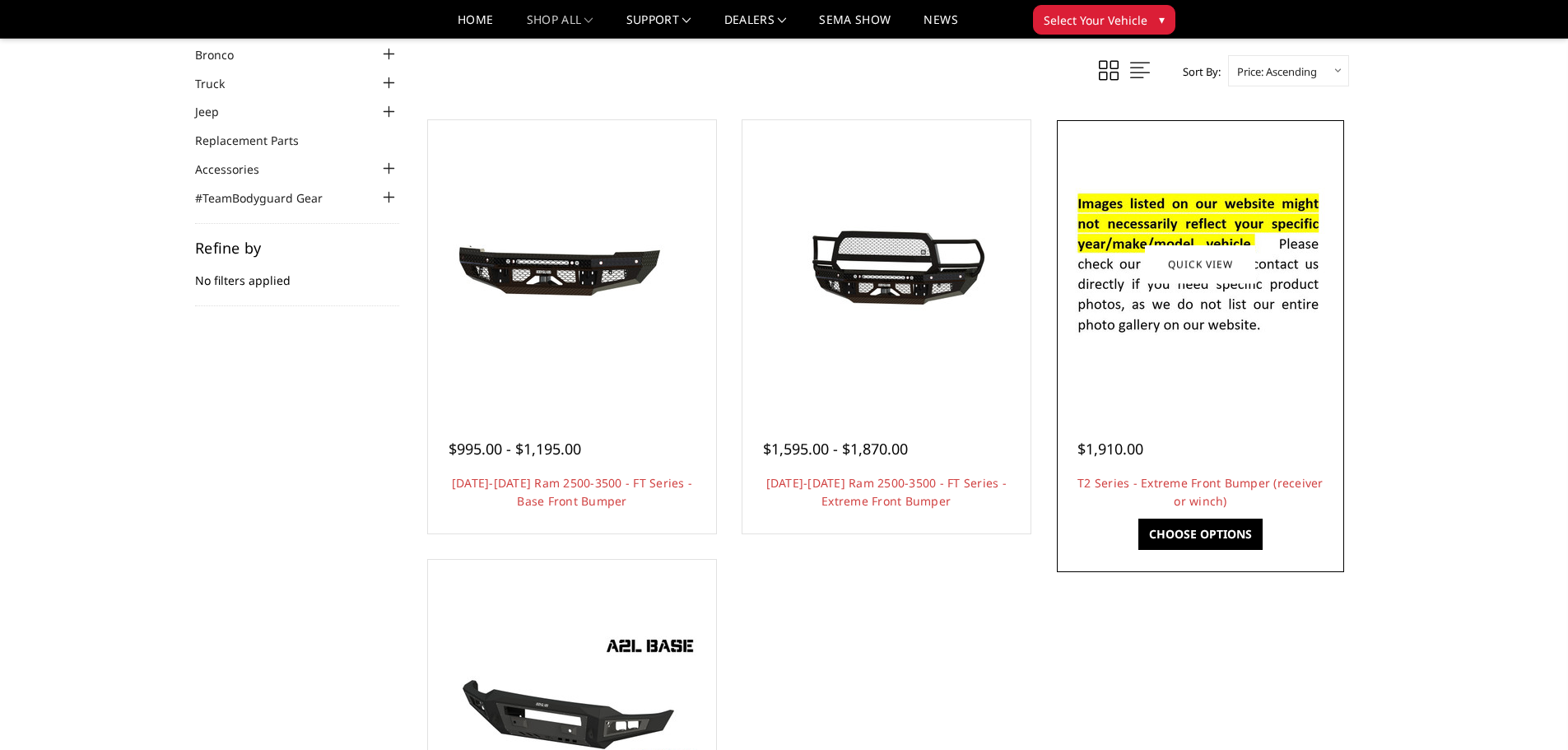
click at [1248, 531] on link "Choose Options" at bounding box center [1200, 534] width 124 height 32
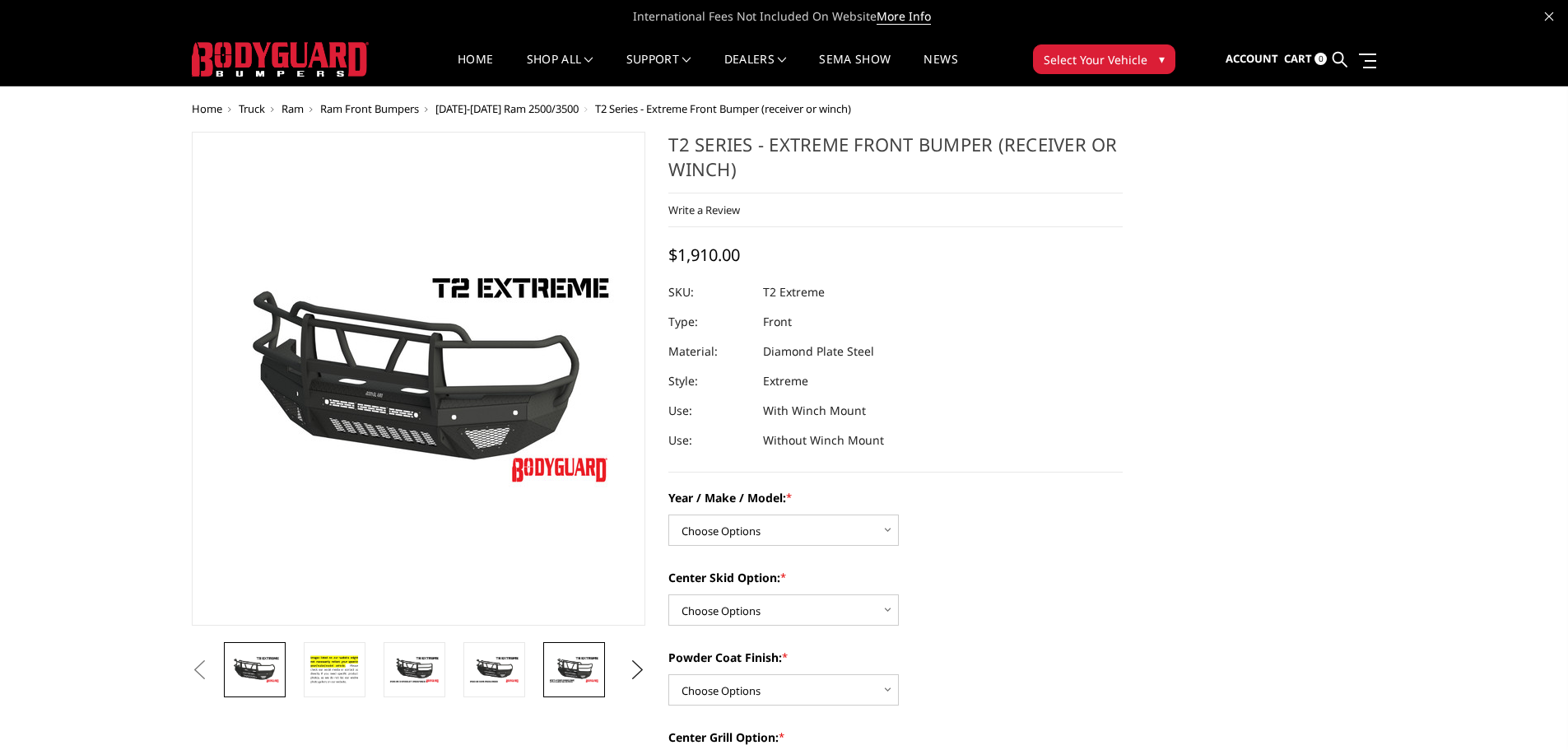
click at [578, 677] on img at bounding box center [574, 670] width 52 height 29
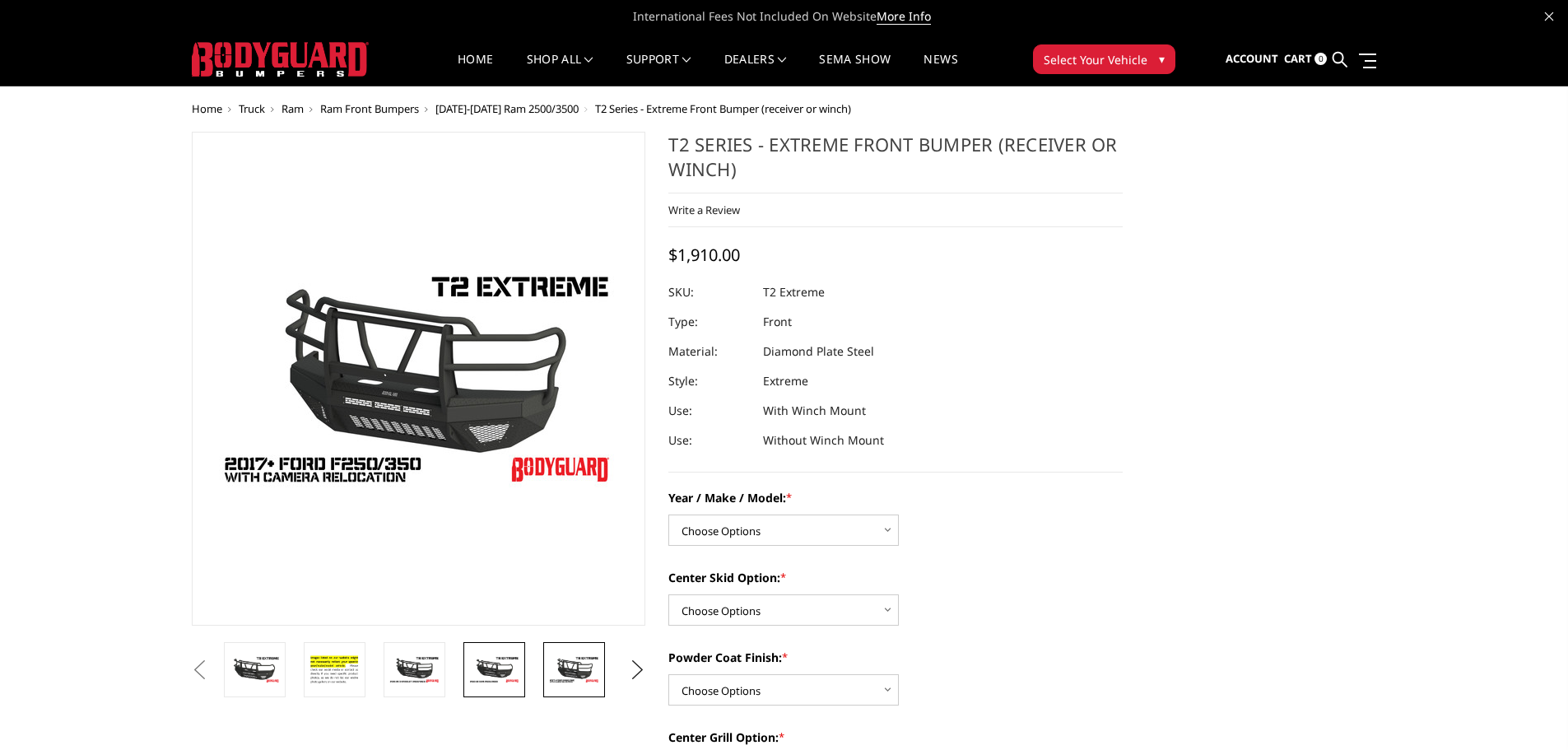
click at [499, 662] on img at bounding box center [494, 670] width 52 height 29
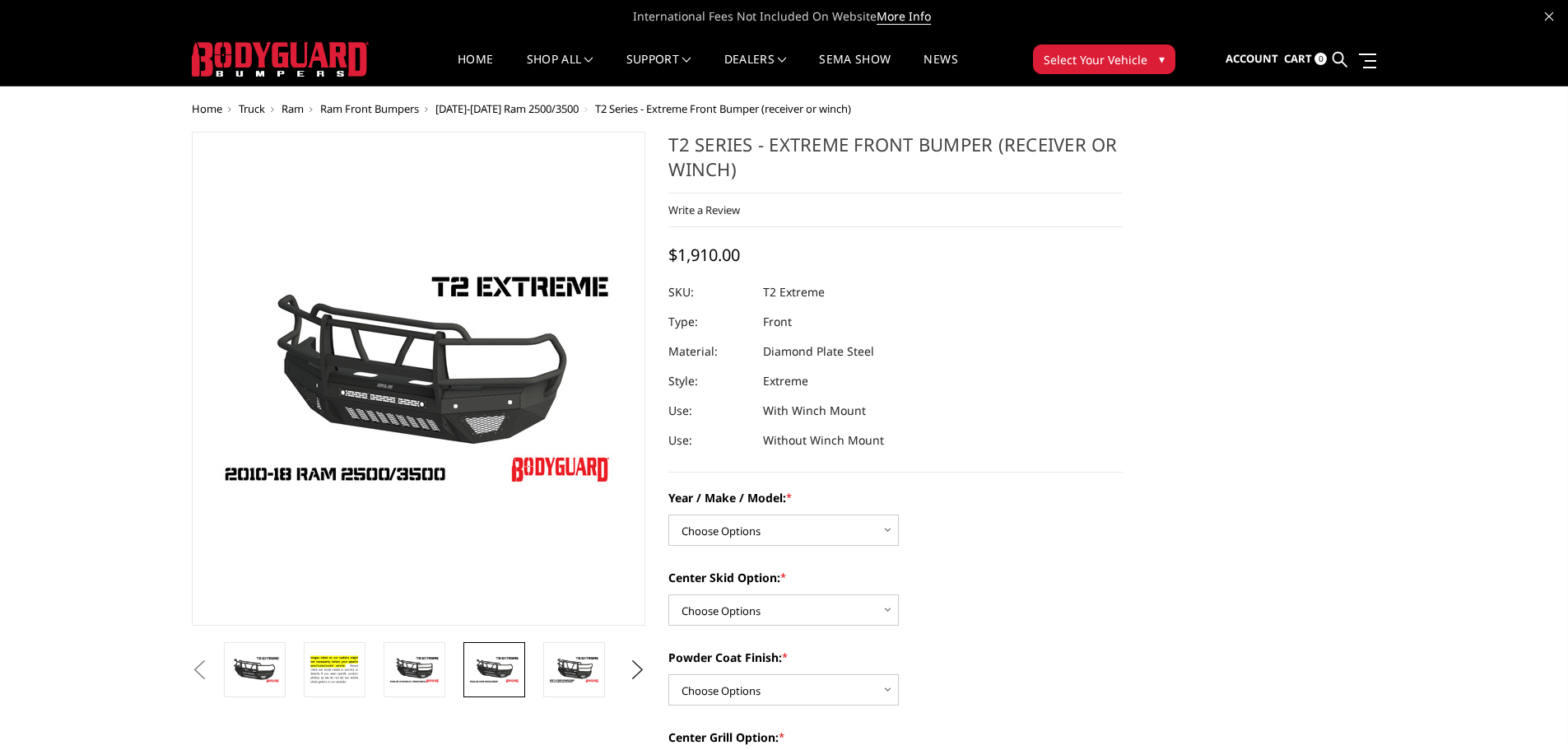
click at [540, 676] on li at bounding box center [580, 670] width 80 height 55
click at [569, 665] on img at bounding box center [575, 670] width 52 height 29
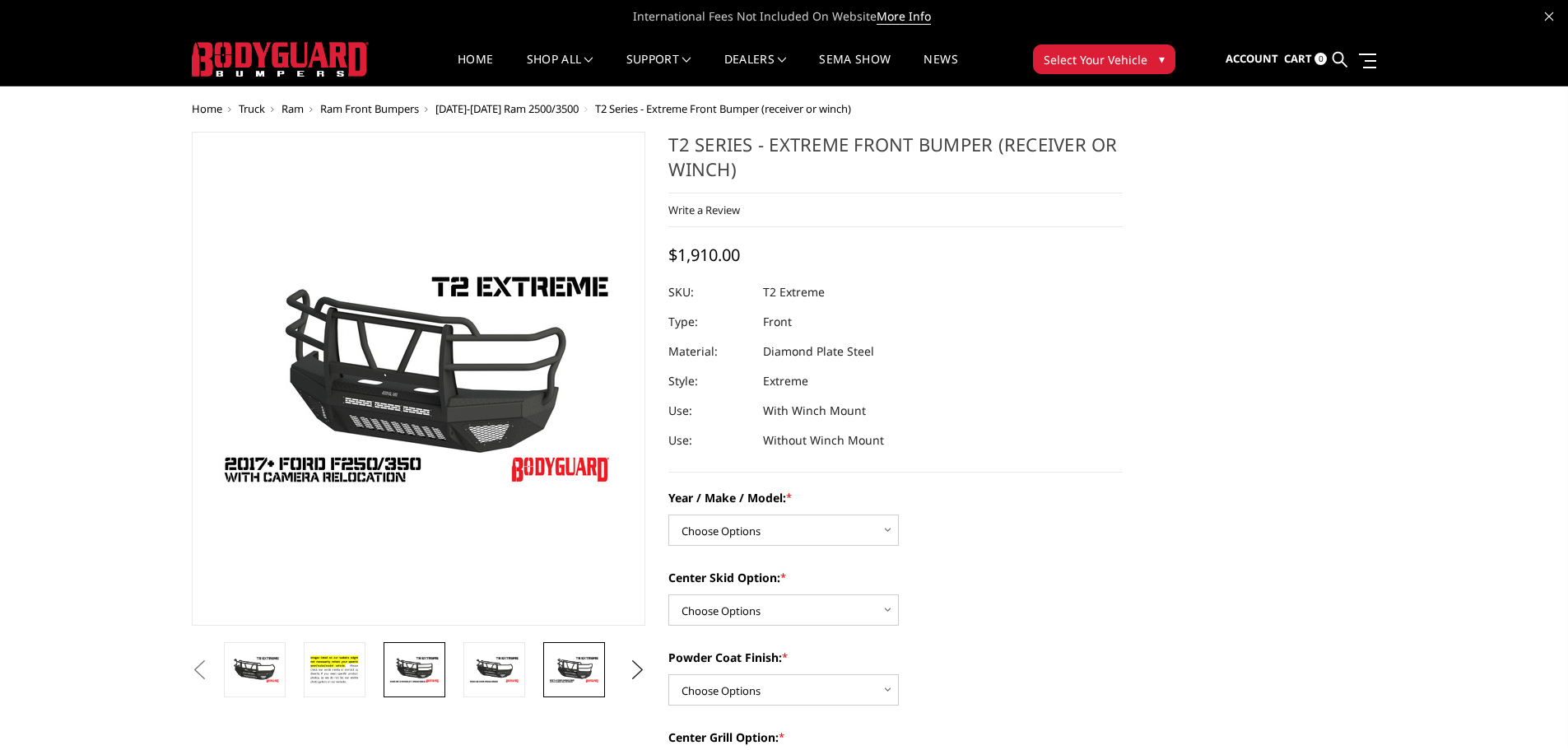
click at [419, 663] on img at bounding box center [414, 670] width 52 height 29
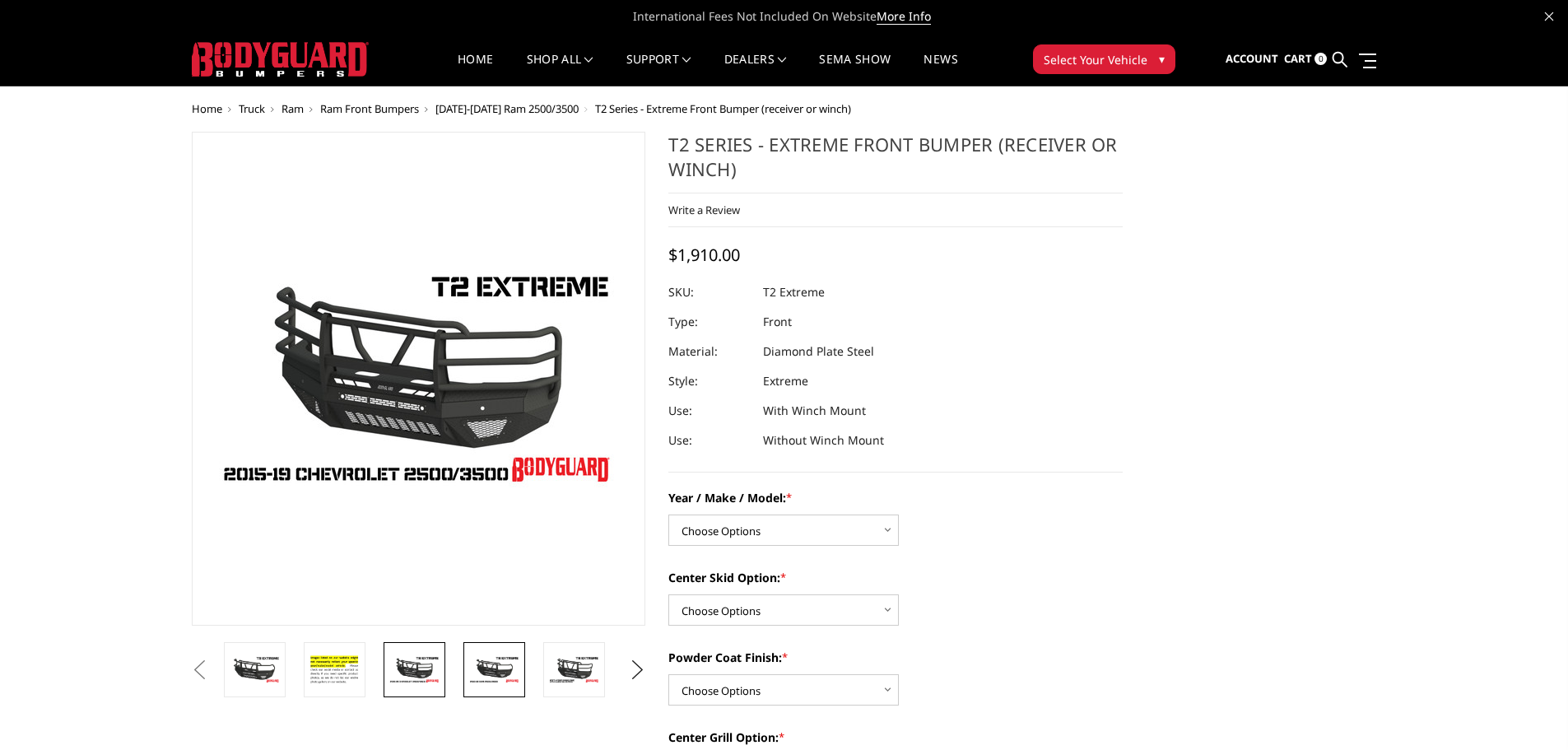
click at [512, 680] on img at bounding box center [494, 670] width 52 height 29
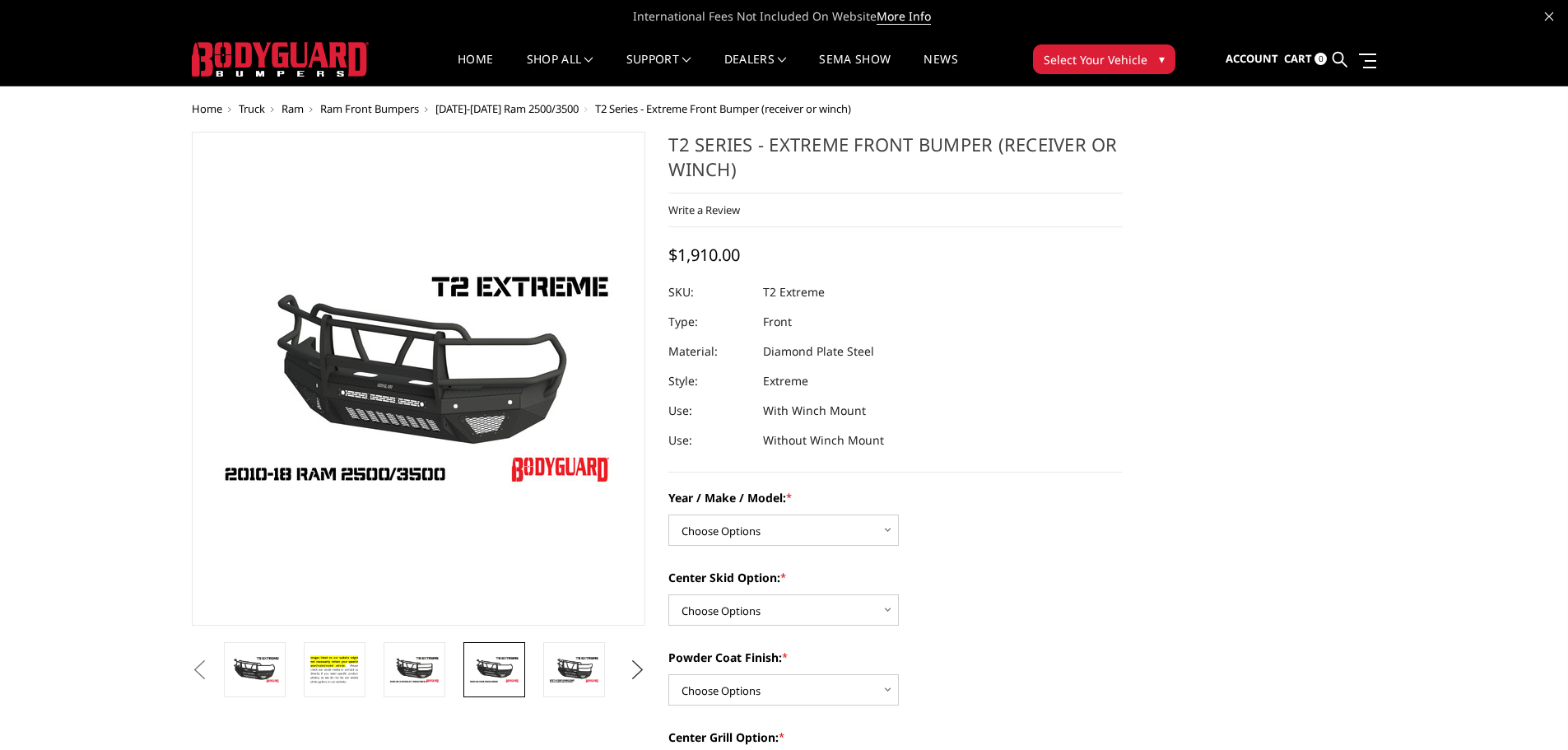
click at [643, 677] on button "Next" at bounding box center [637, 671] width 25 height 25
click at [566, 677] on img at bounding box center [574, 675] width 52 height 56
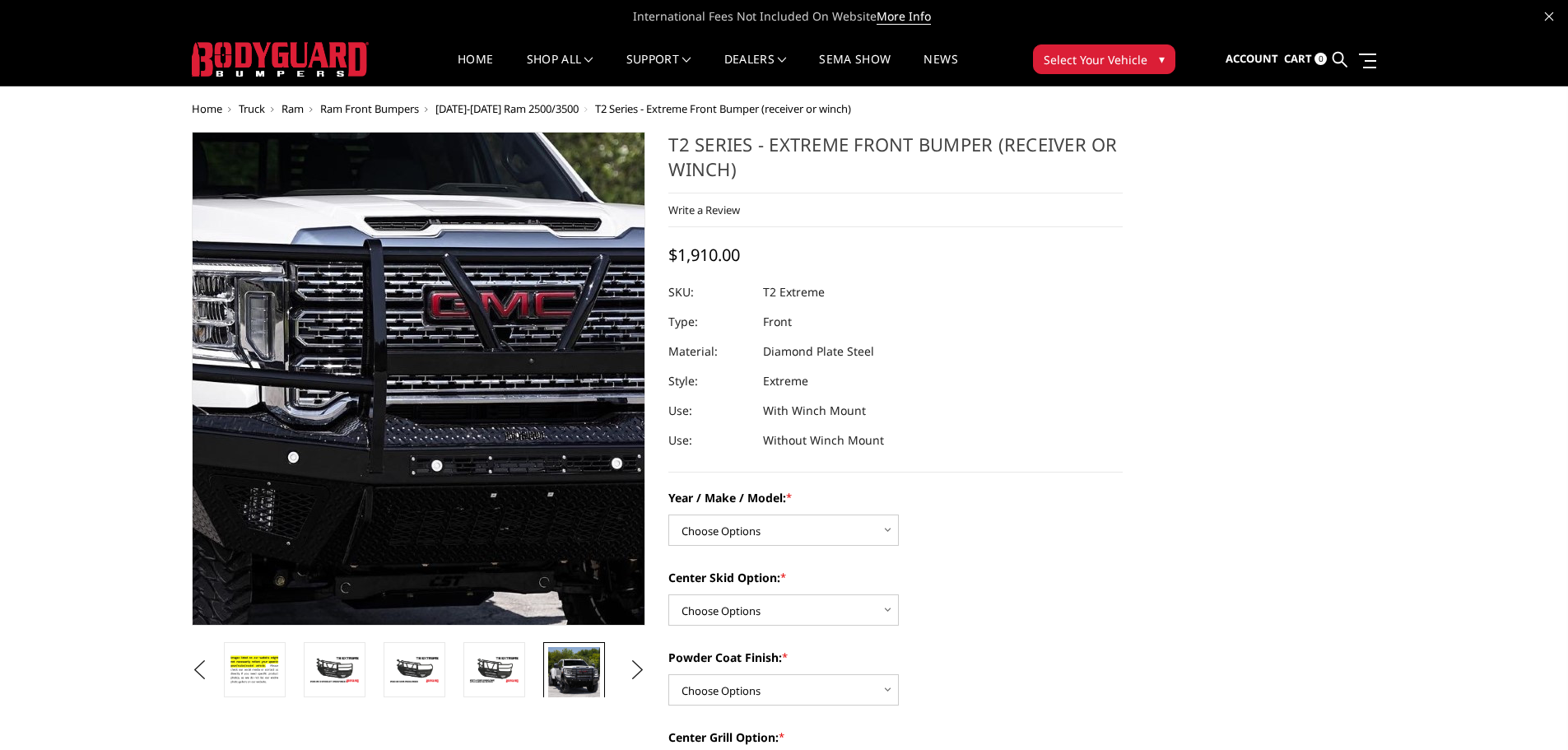
click at [500, 379] on img at bounding box center [328, 378] width 962 height 1054
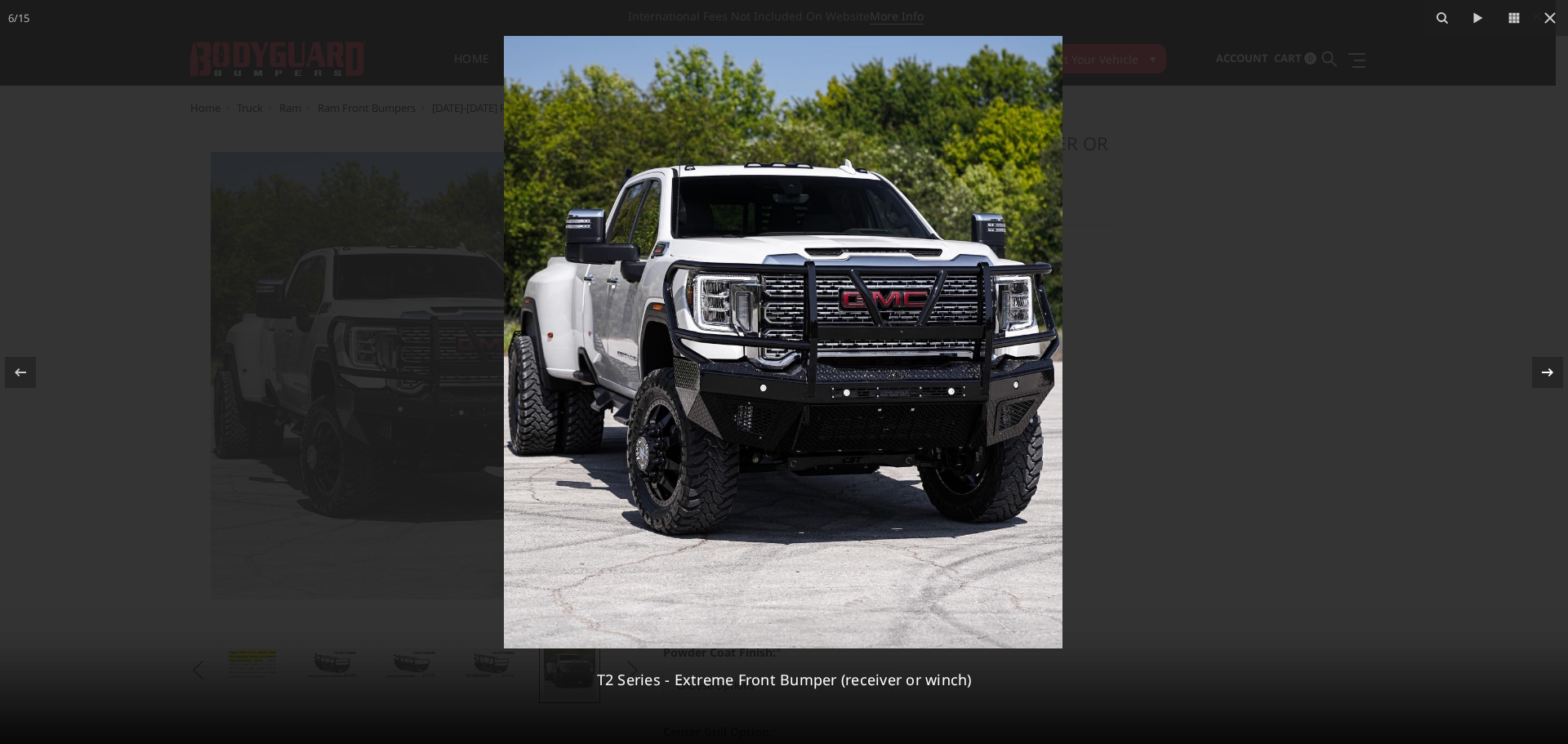
click at [1550, 376] on icon at bounding box center [1547, 372] width 20 height 20
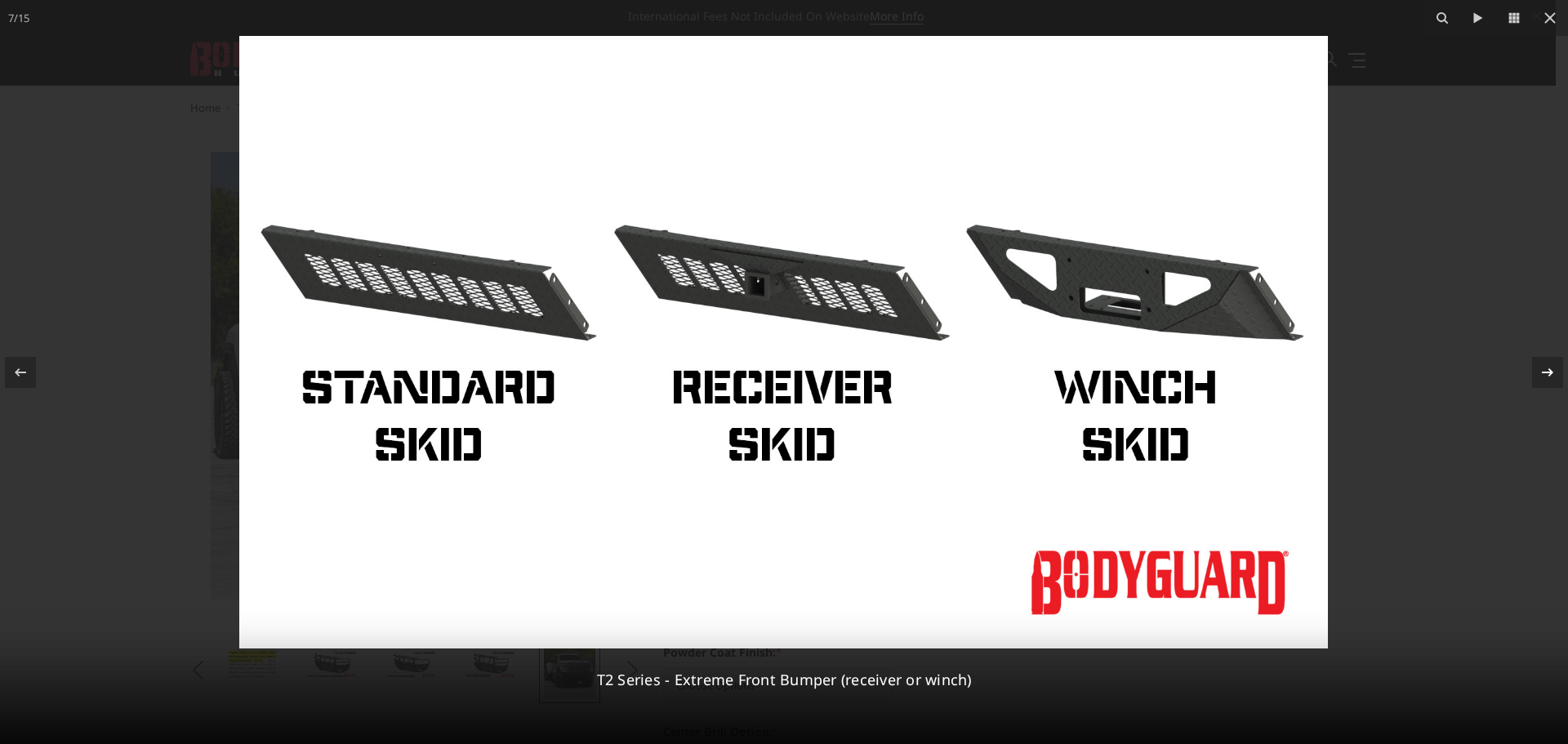
click at [1550, 376] on icon at bounding box center [1547, 372] width 20 height 20
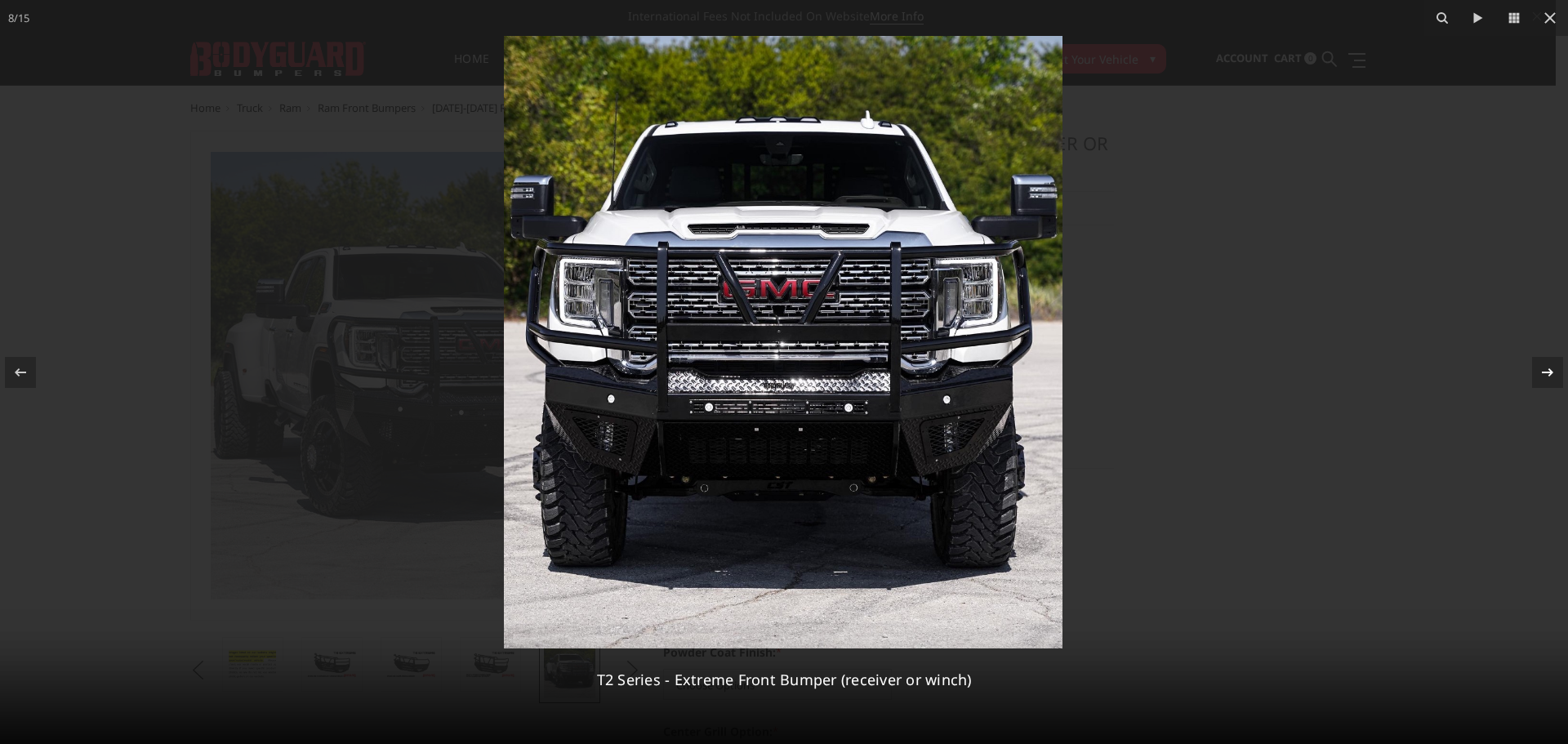
click at [1550, 376] on icon at bounding box center [1547, 372] width 20 height 20
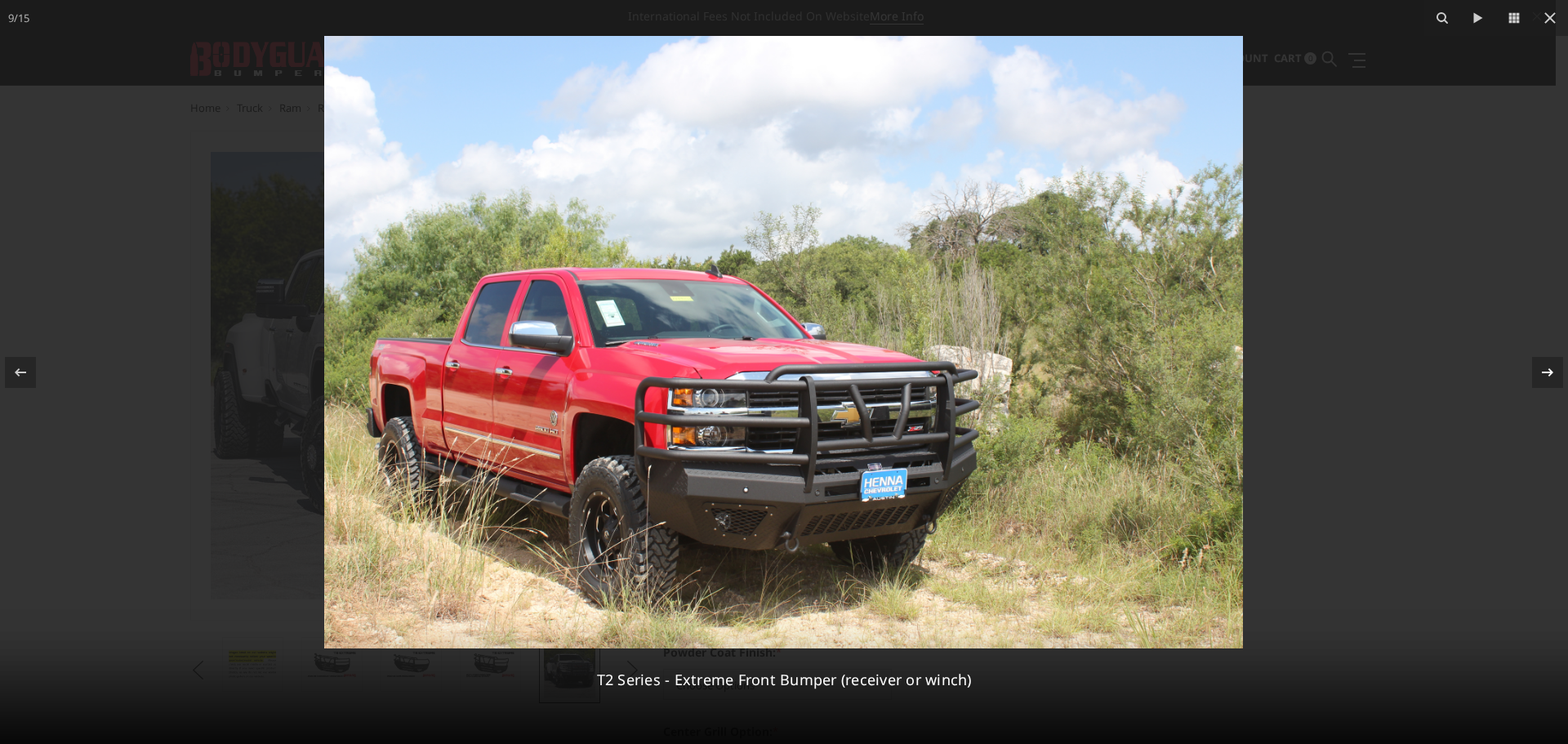
click at [1550, 372] on icon at bounding box center [1547, 372] width 11 height 9
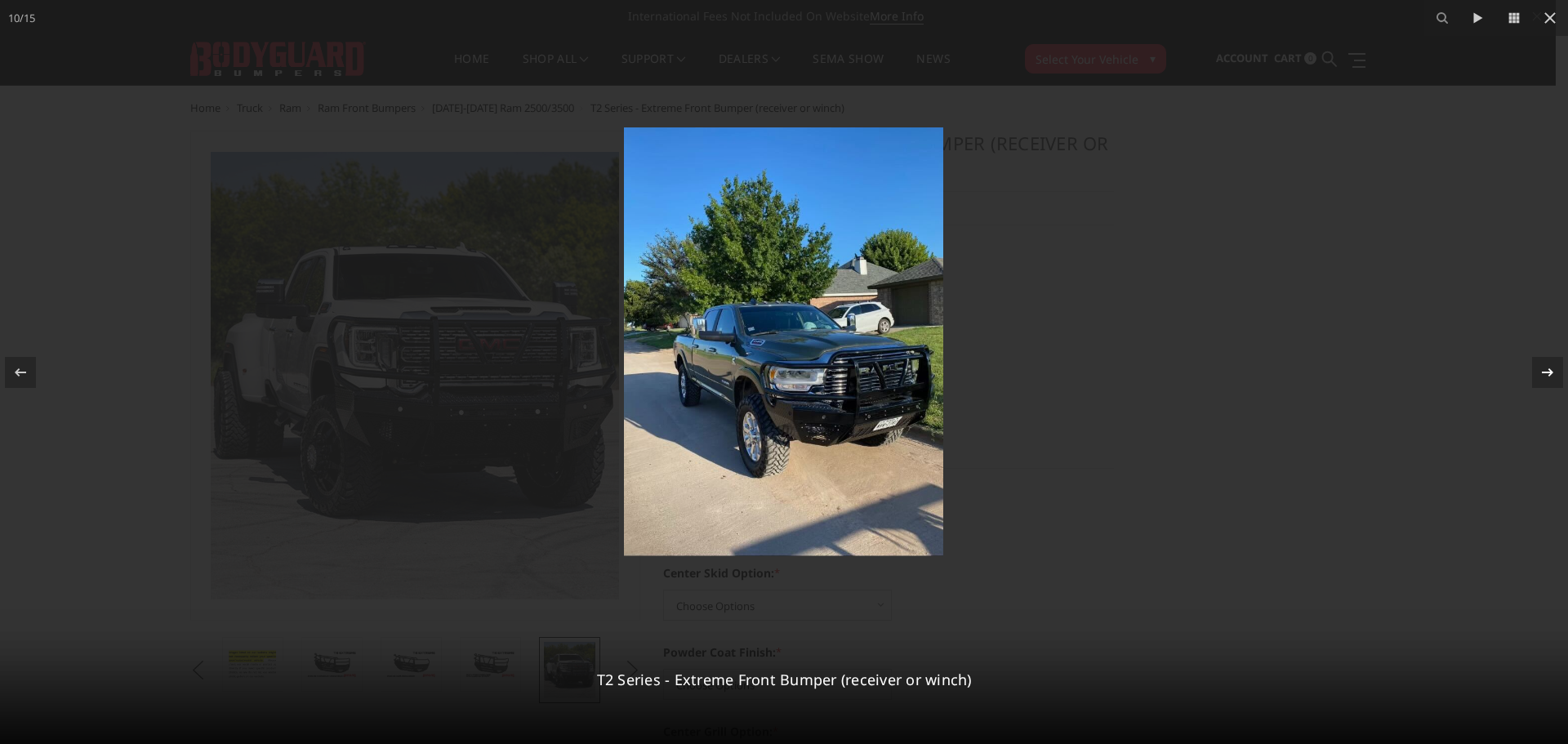
click at [1550, 372] on icon at bounding box center [1547, 372] width 11 height 9
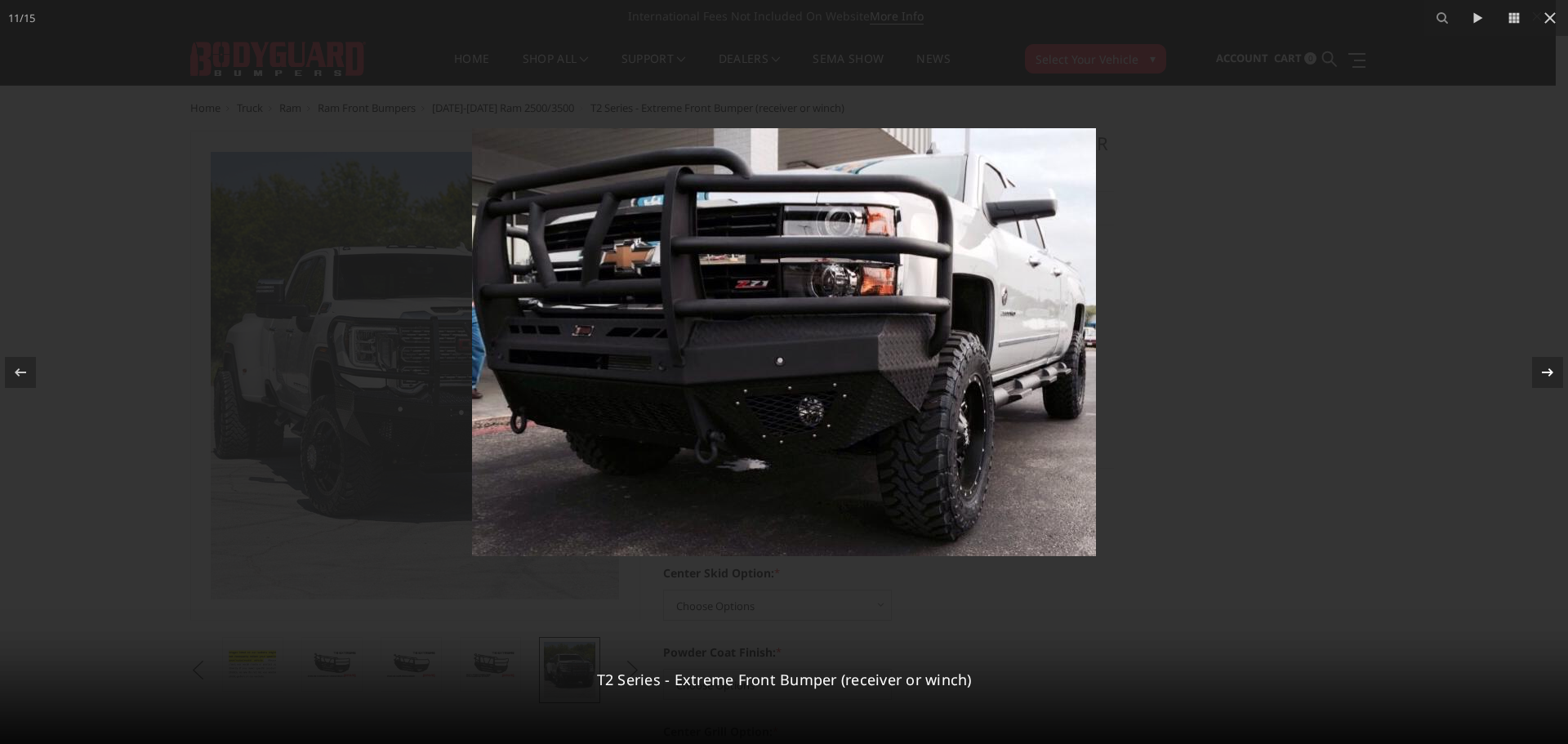
click at [1550, 372] on icon at bounding box center [1547, 372] width 11 height 9
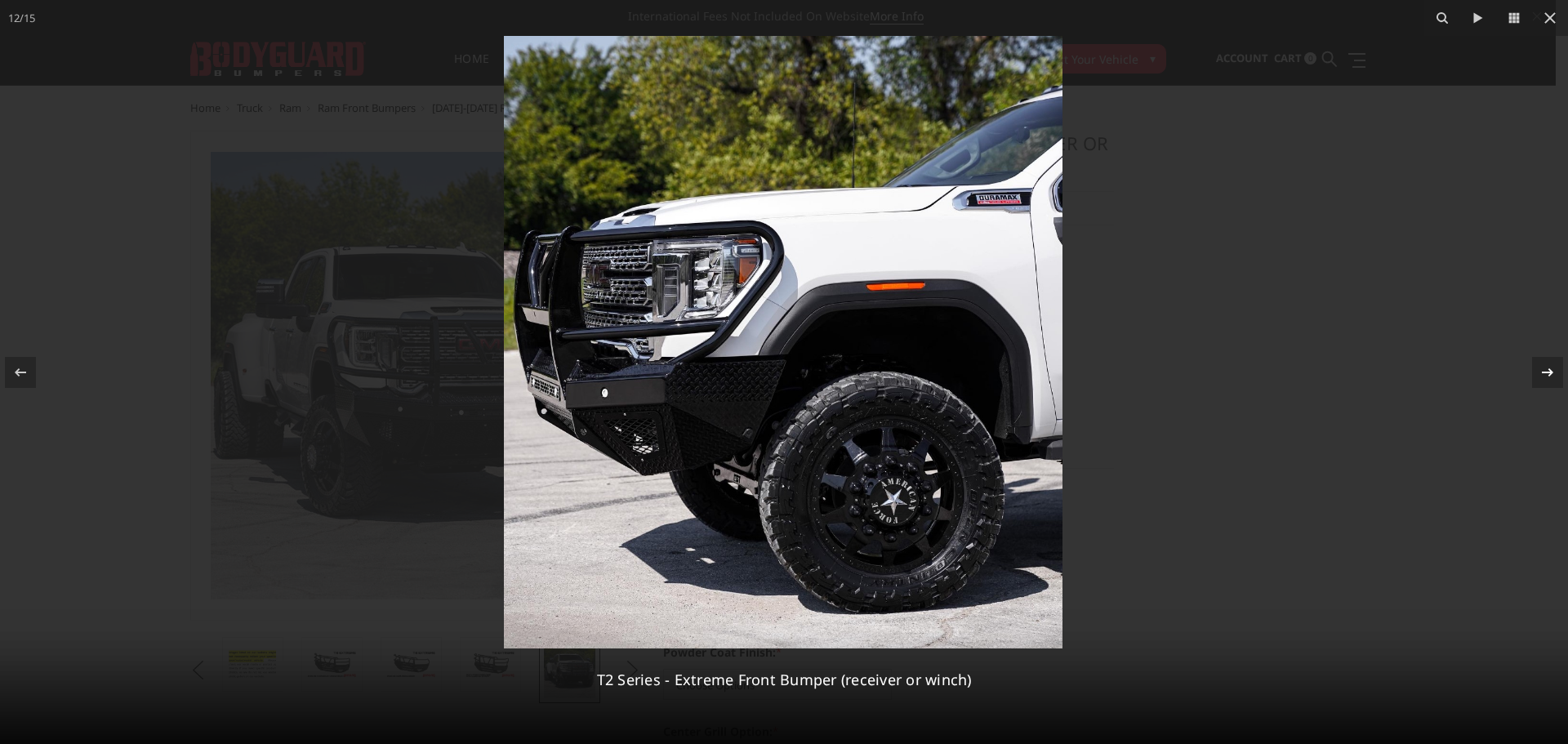
click at [1550, 372] on icon at bounding box center [1547, 372] width 11 height 9
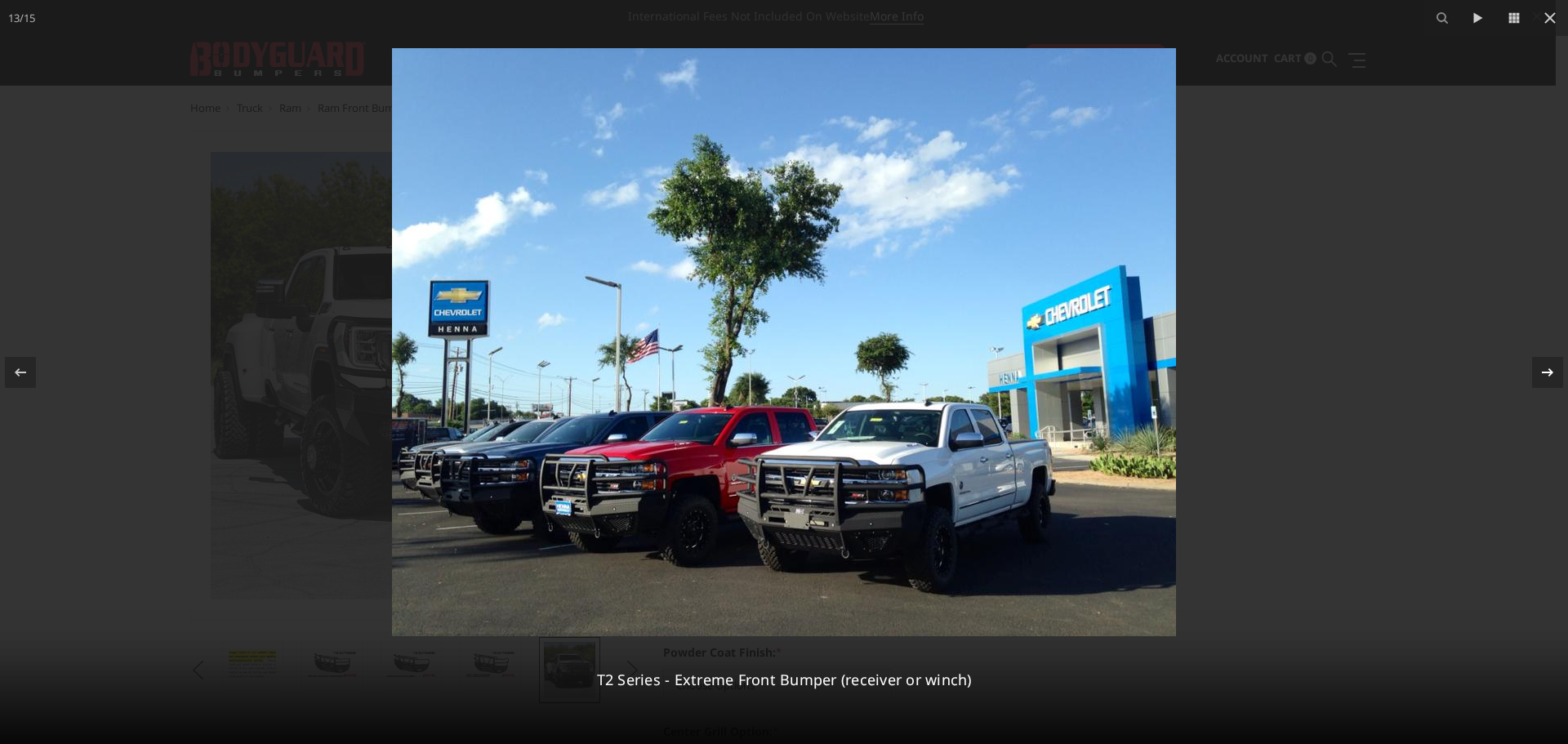
click at [1550, 372] on icon at bounding box center [1547, 372] width 11 height 9
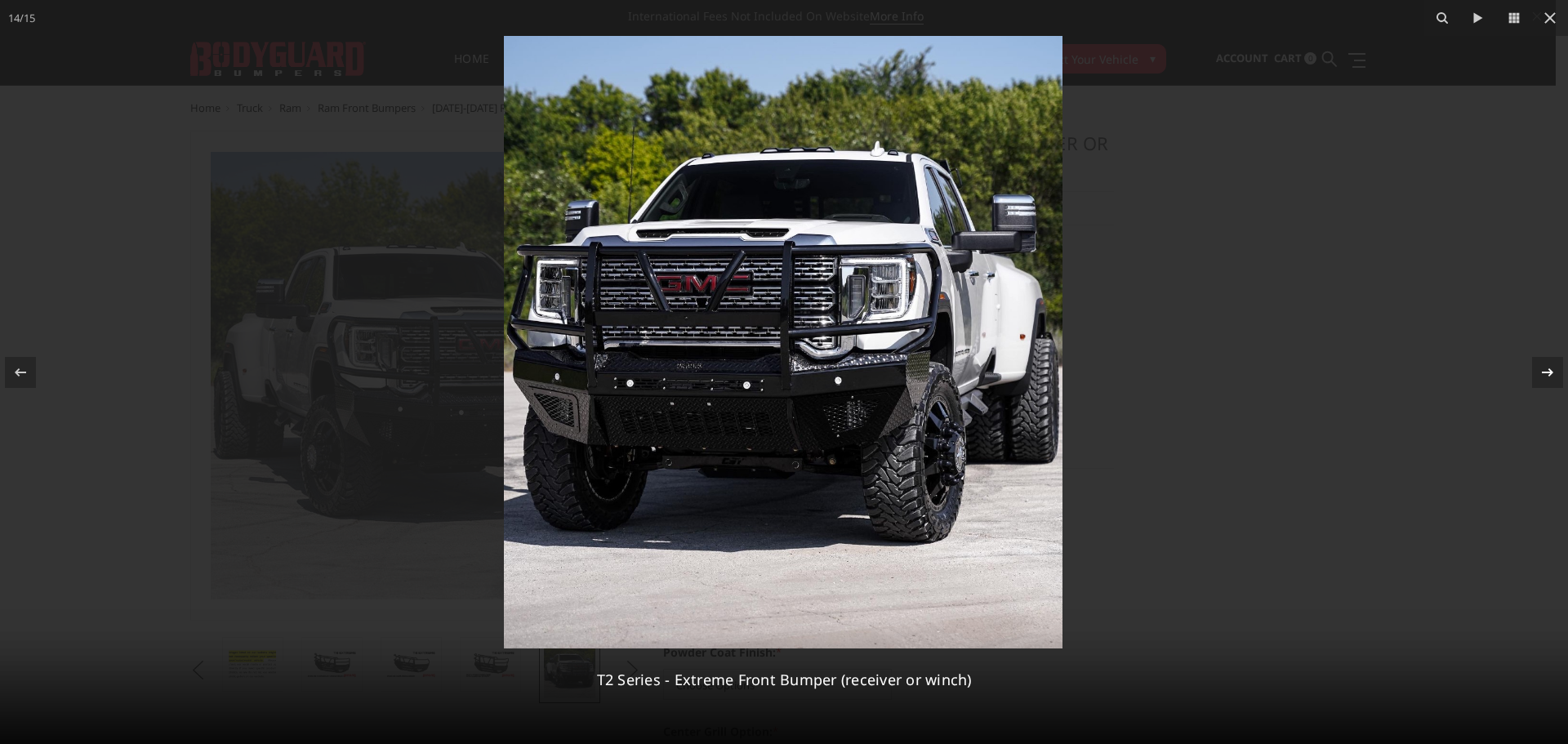
click at [1550, 372] on icon at bounding box center [1547, 372] width 11 height 9
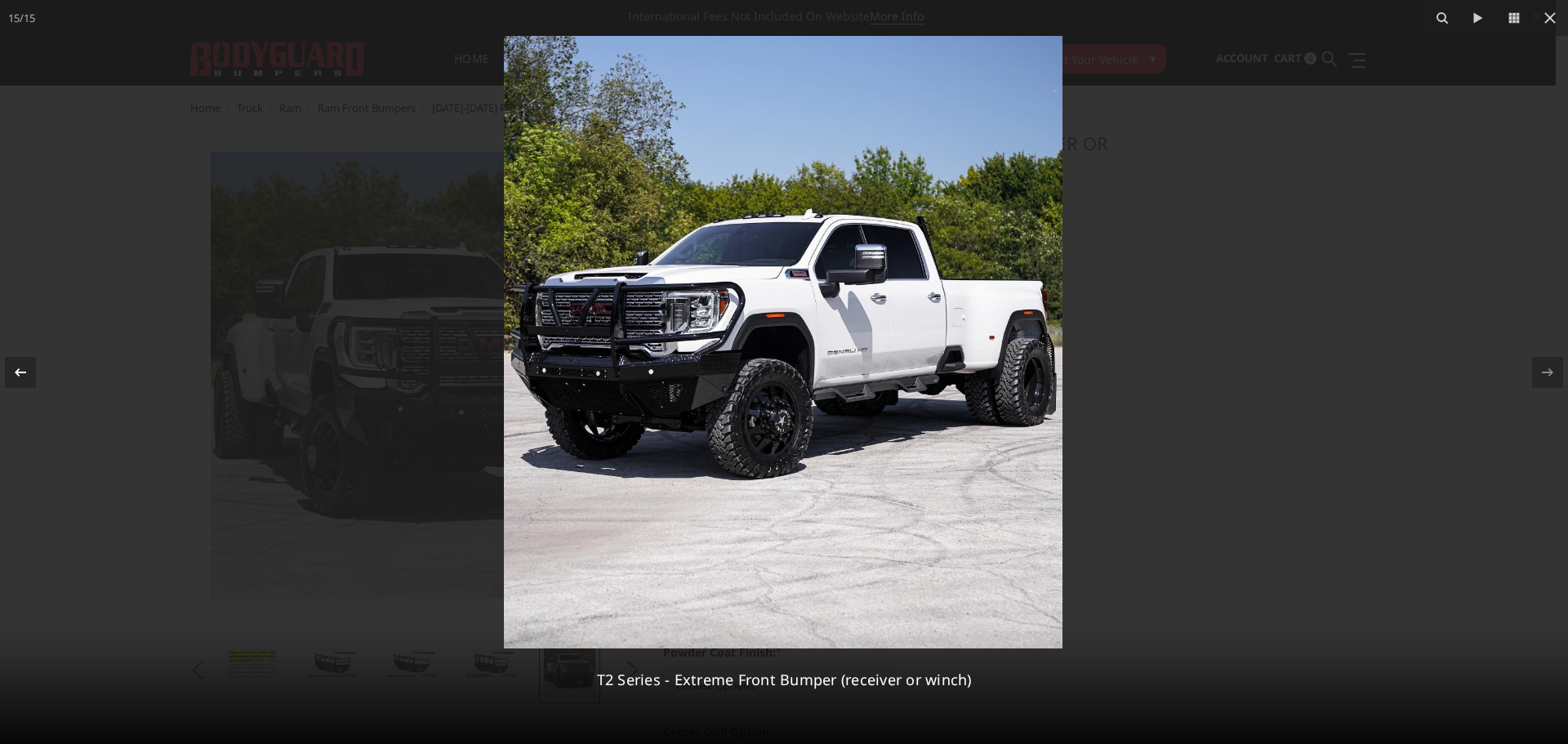
click at [32, 372] on div at bounding box center [20, 372] width 31 height 31
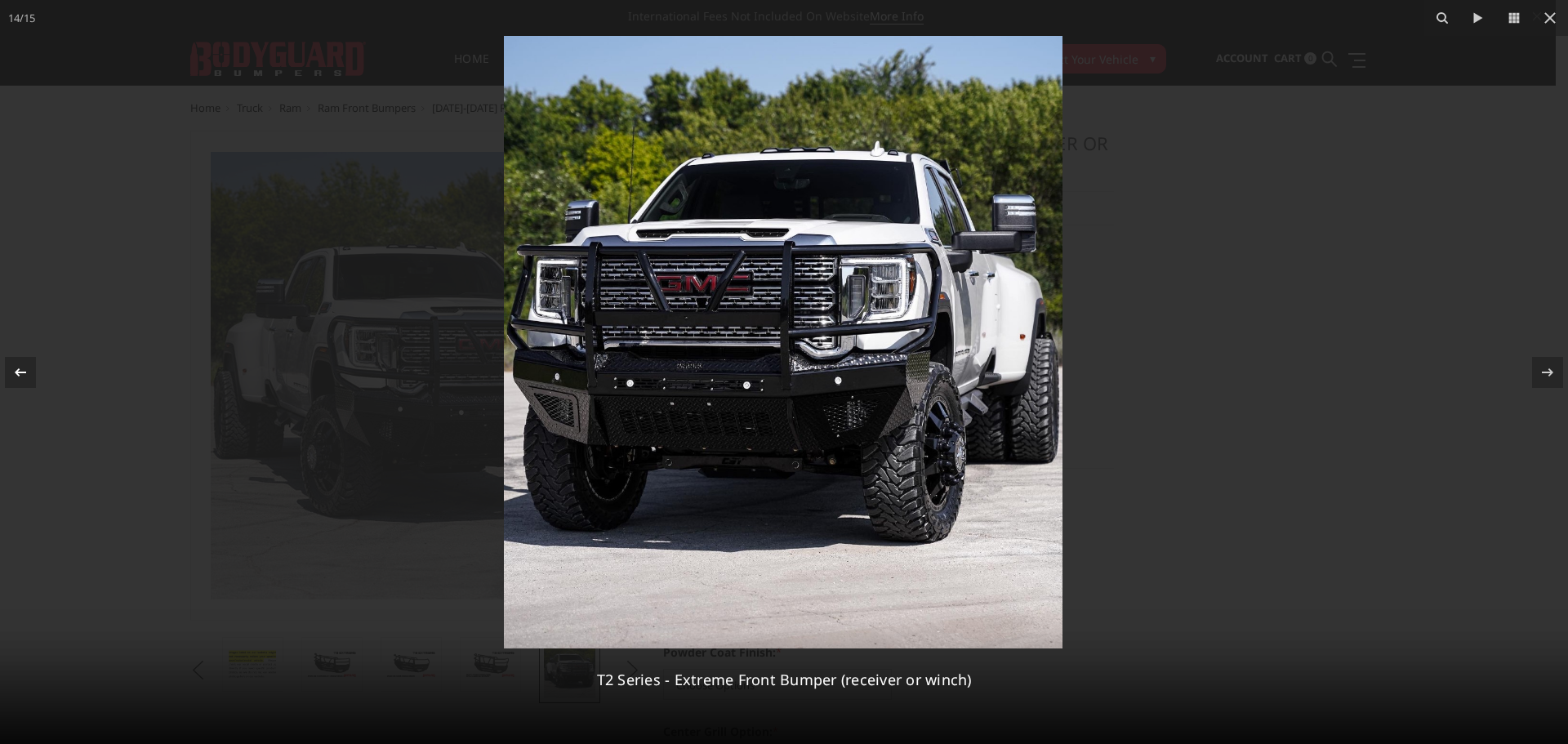
click at [31, 371] on div at bounding box center [20, 372] width 31 height 31
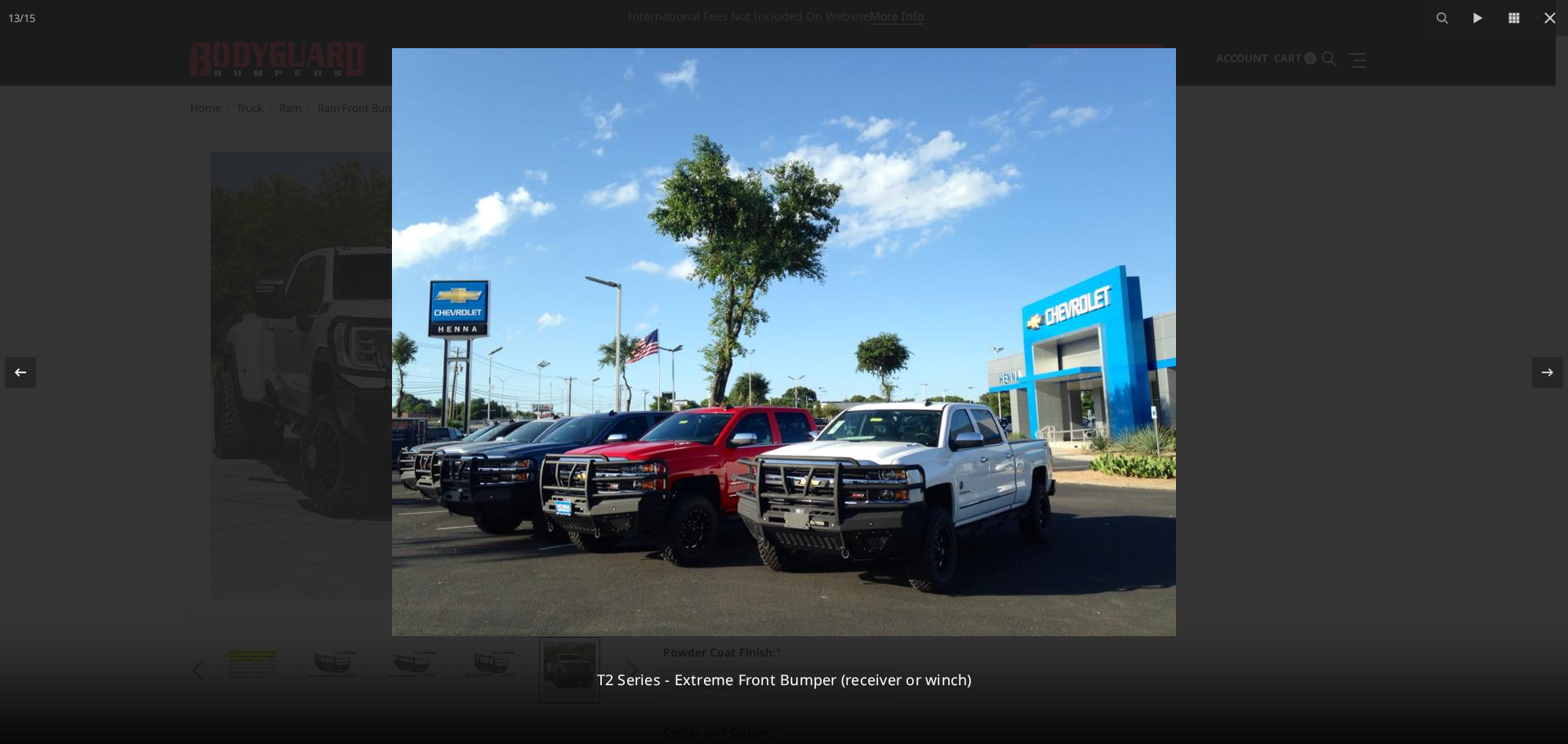
click at [31, 371] on div at bounding box center [20, 372] width 31 height 31
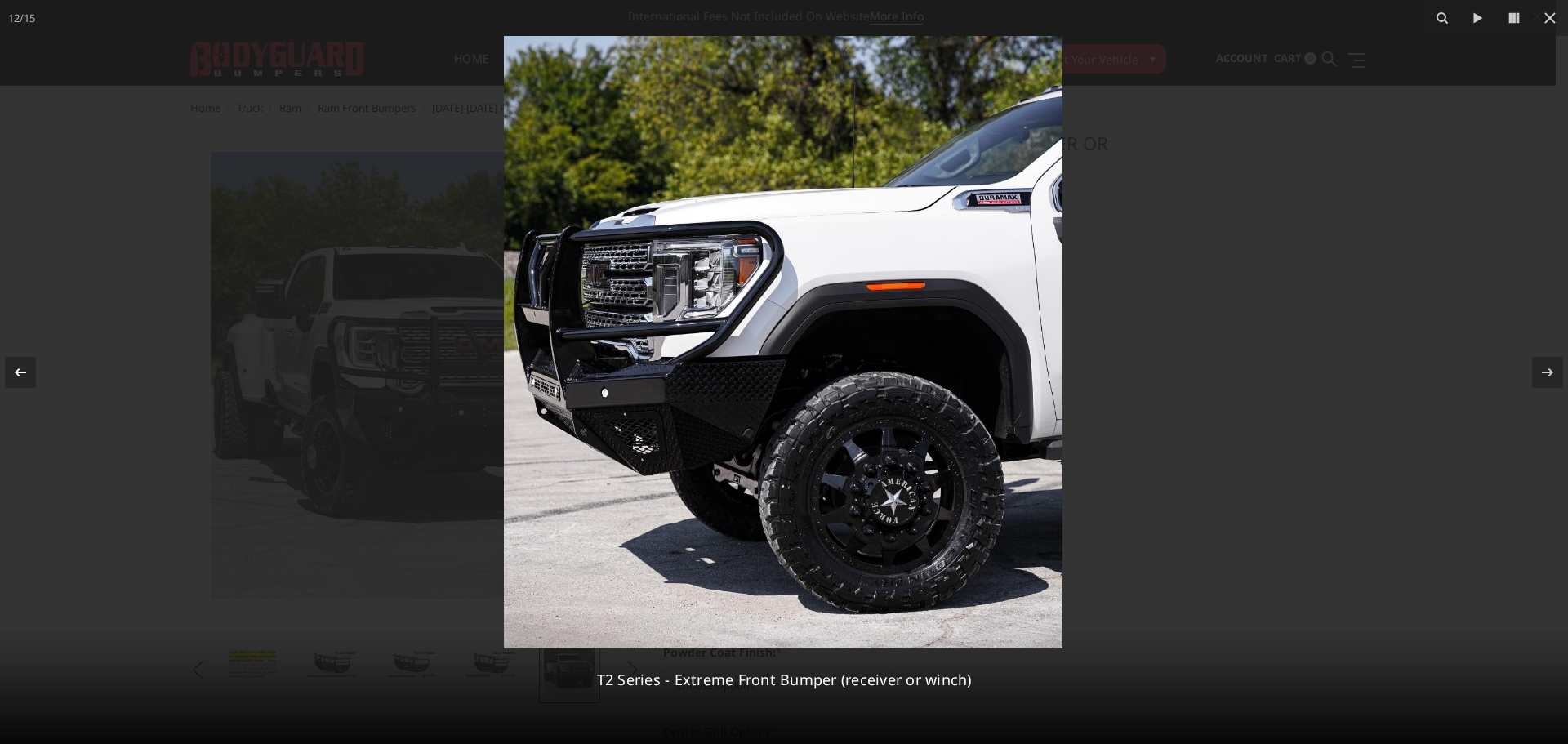
click at [31, 371] on div at bounding box center [20, 372] width 31 height 31
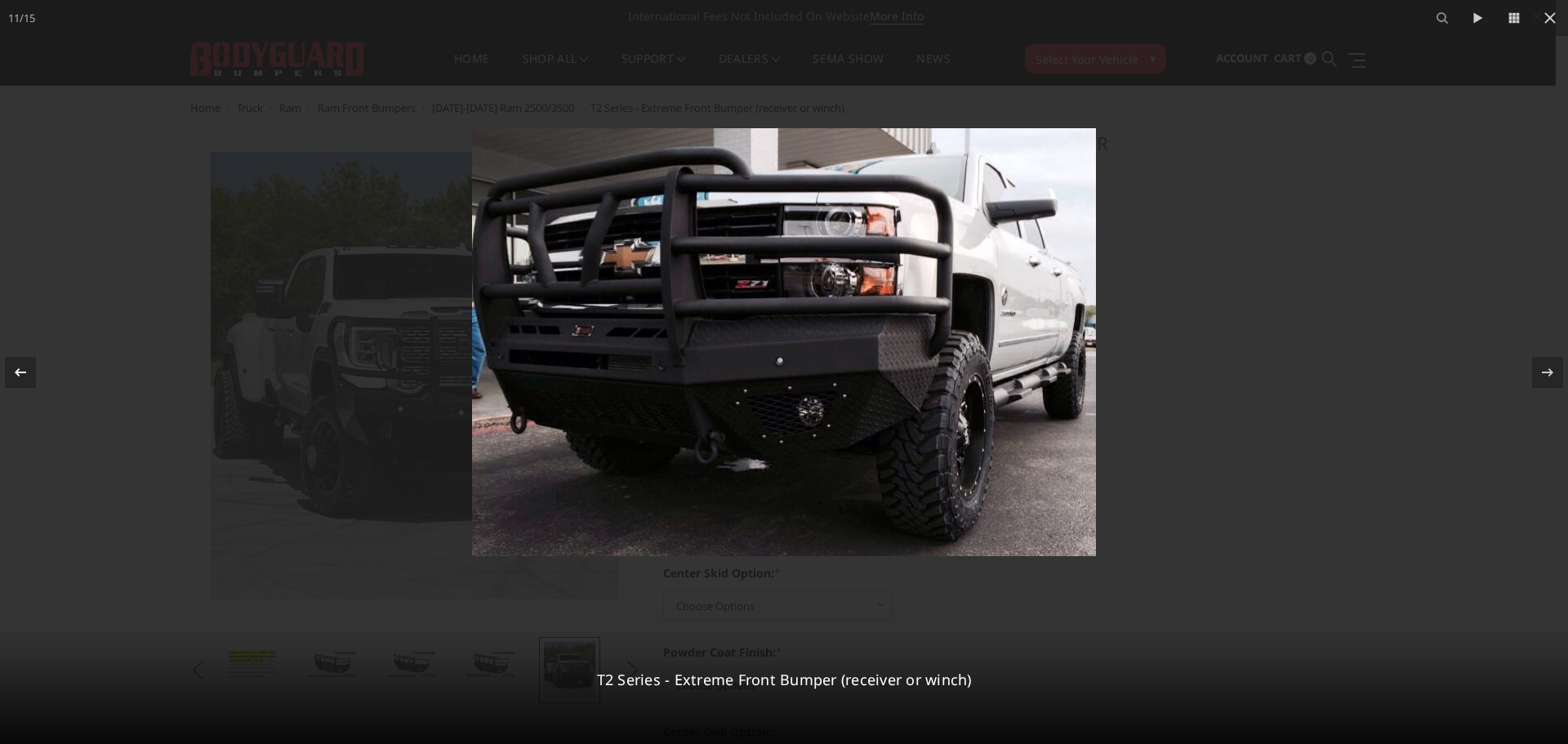
click at [31, 371] on div at bounding box center [20, 372] width 31 height 31
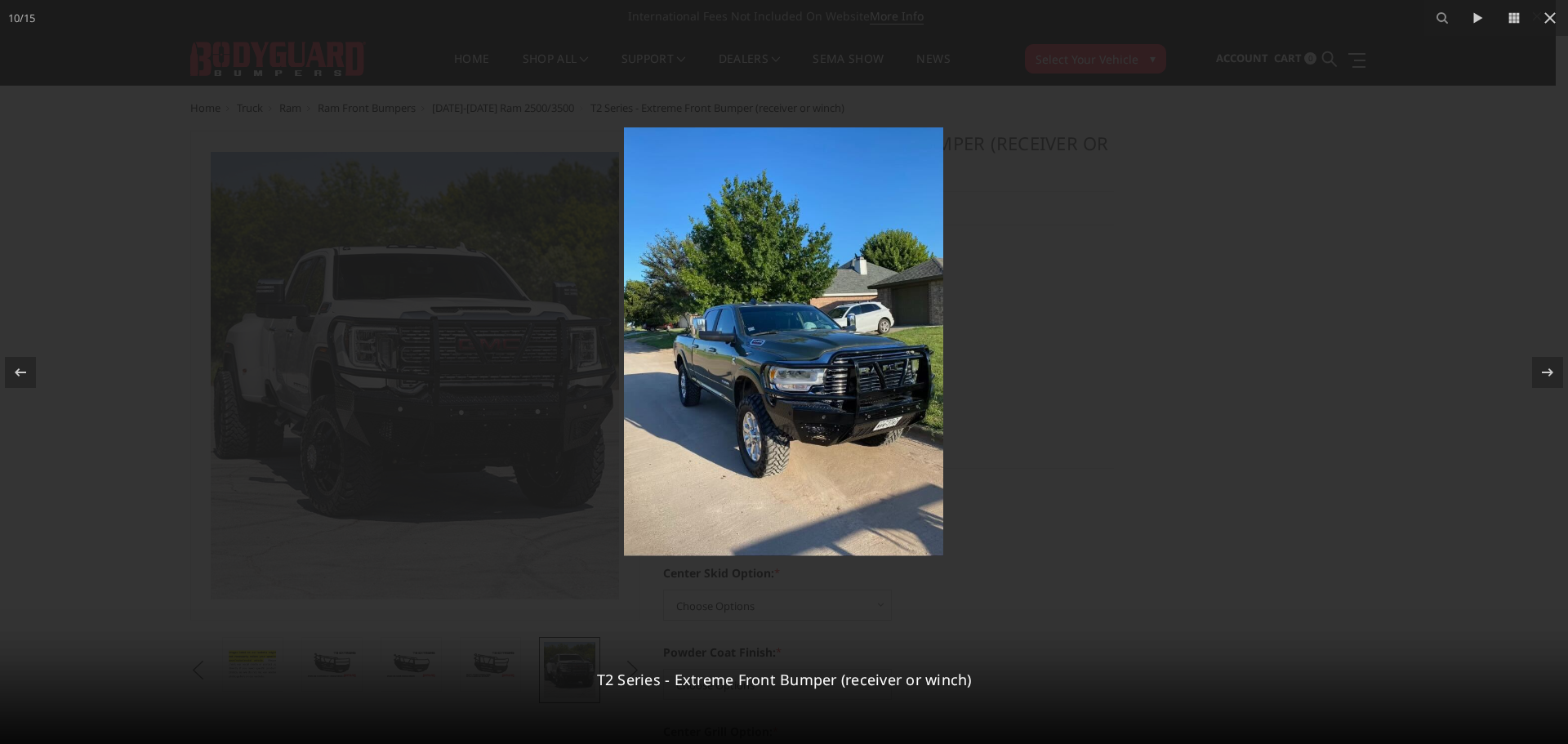
click at [839, 409] on img at bounding box center [784, 341] width 319 height 429
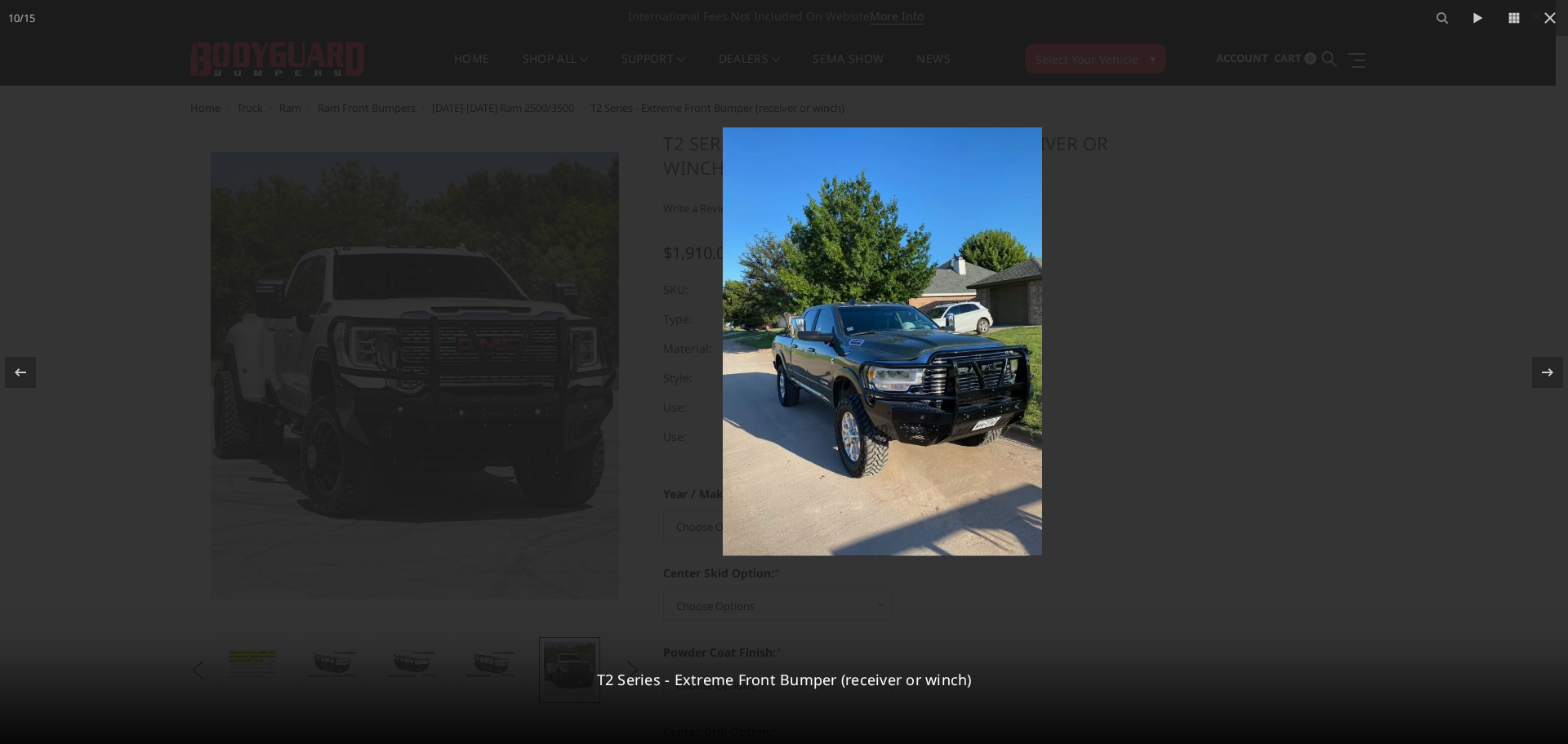
drag, startPoint x: 844, startPoint y: 399, endPoint x: 952, endPoint y: 354, distance: 117.0
click at [952, 354] on img at bounding box center [882, 341] width 319 height 429
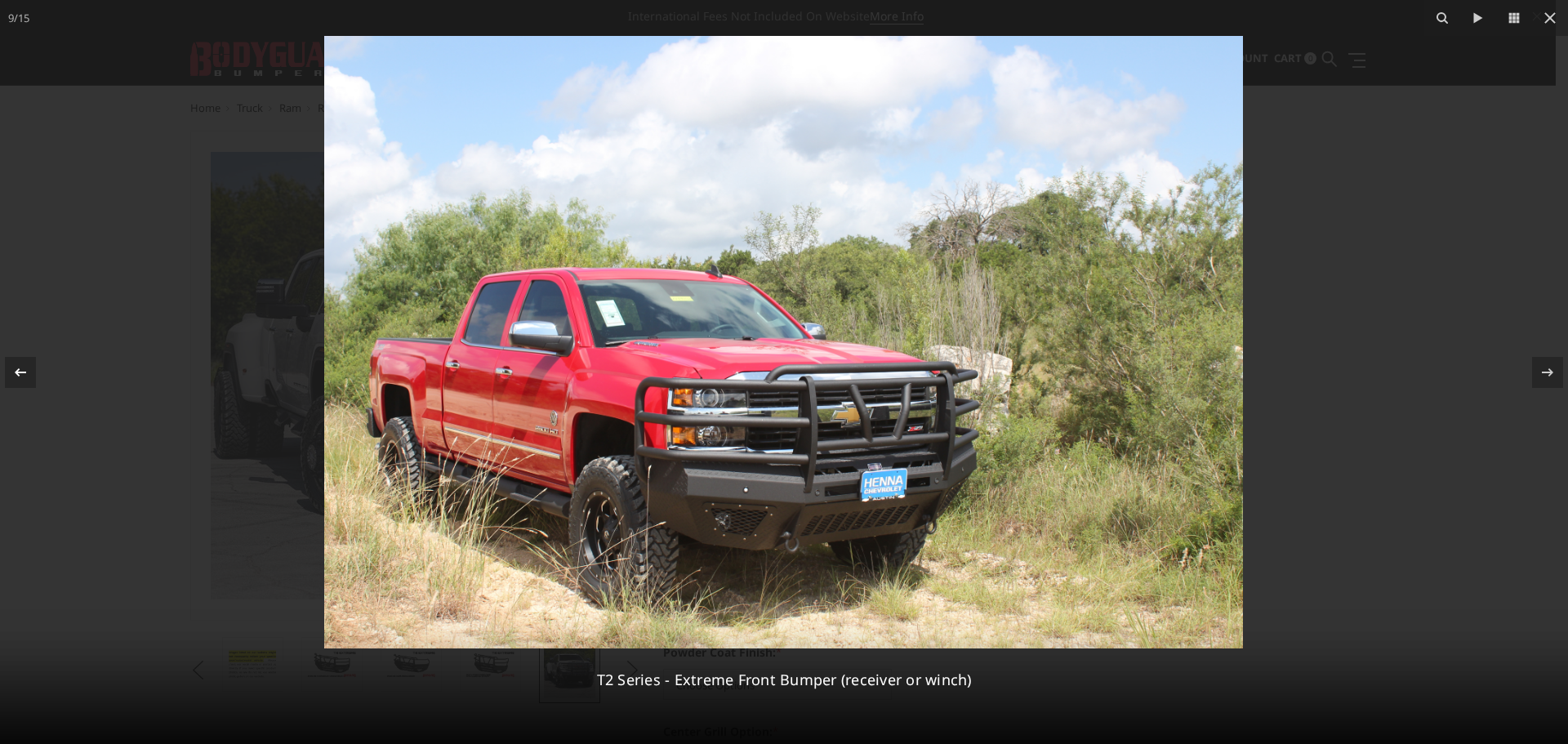
click at [6, 368] on div at bounding box center [20, 372] width 31 height 31
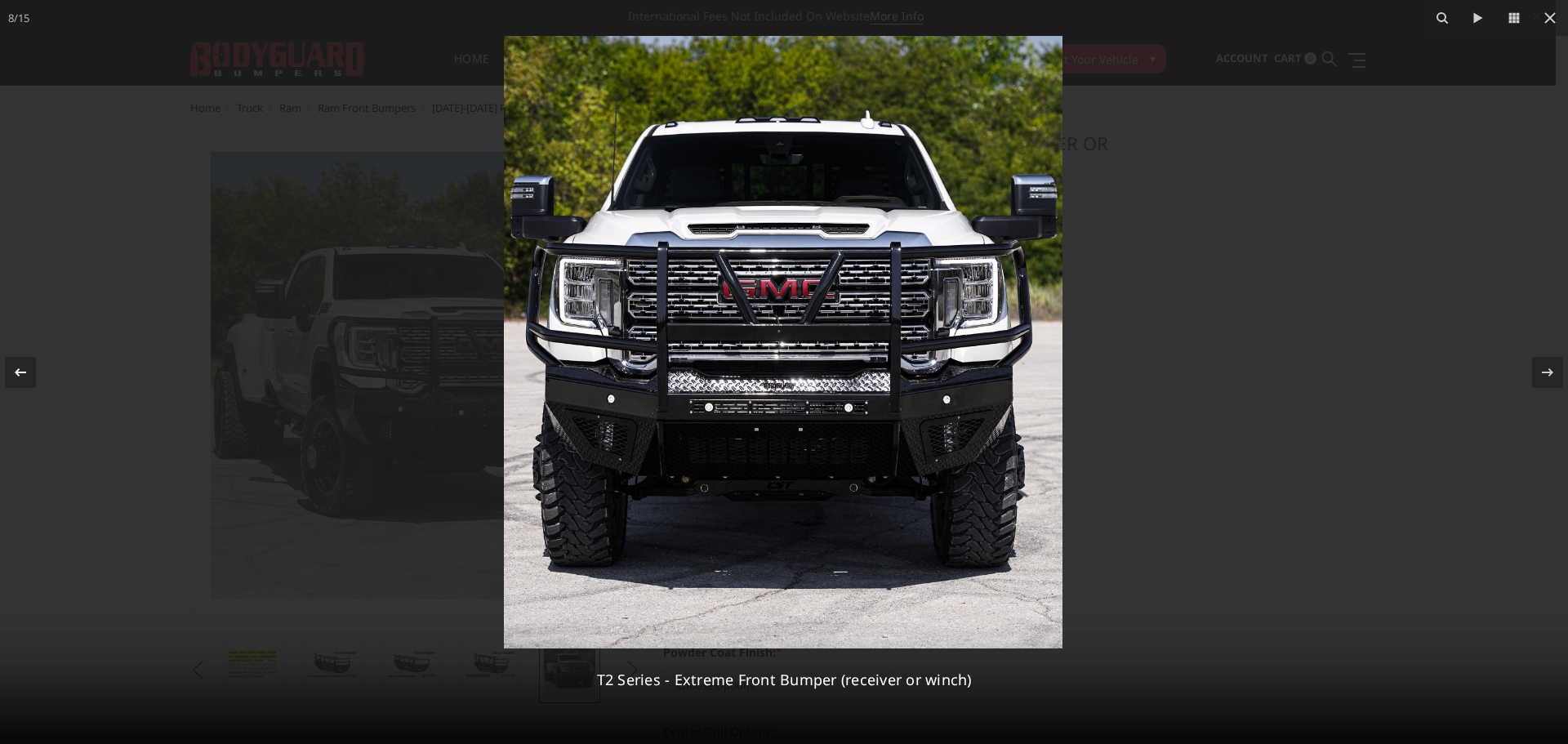
click at [20, 364] on icon at bounding box center [20, 372] width 20 height 20
